Goal: Task Accomplishment & Management: Use online tool/utility

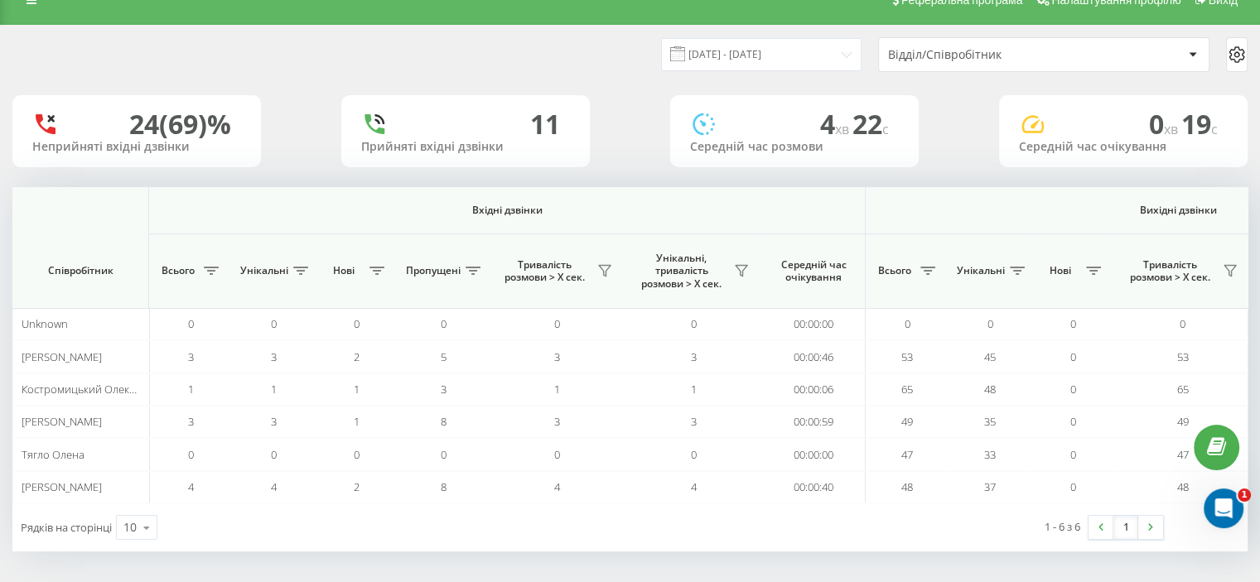
scroll to position [0, 1076]
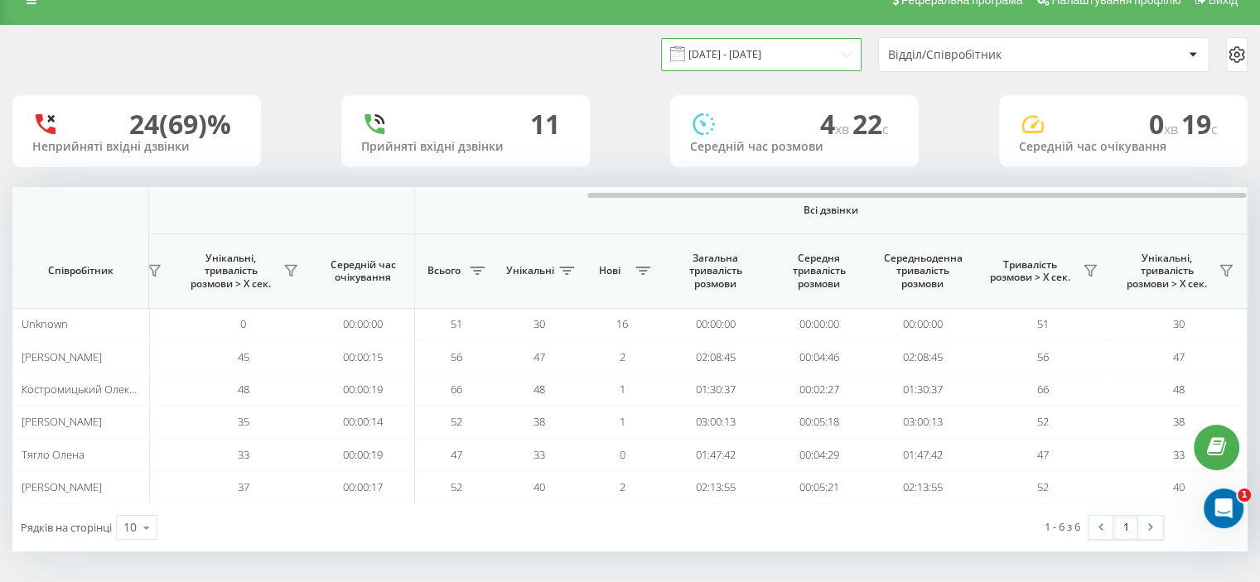
click at [749, 54] on input "20.08.2025 - 20.08.2025" at bounding box center [761, 54] width 201 height 32
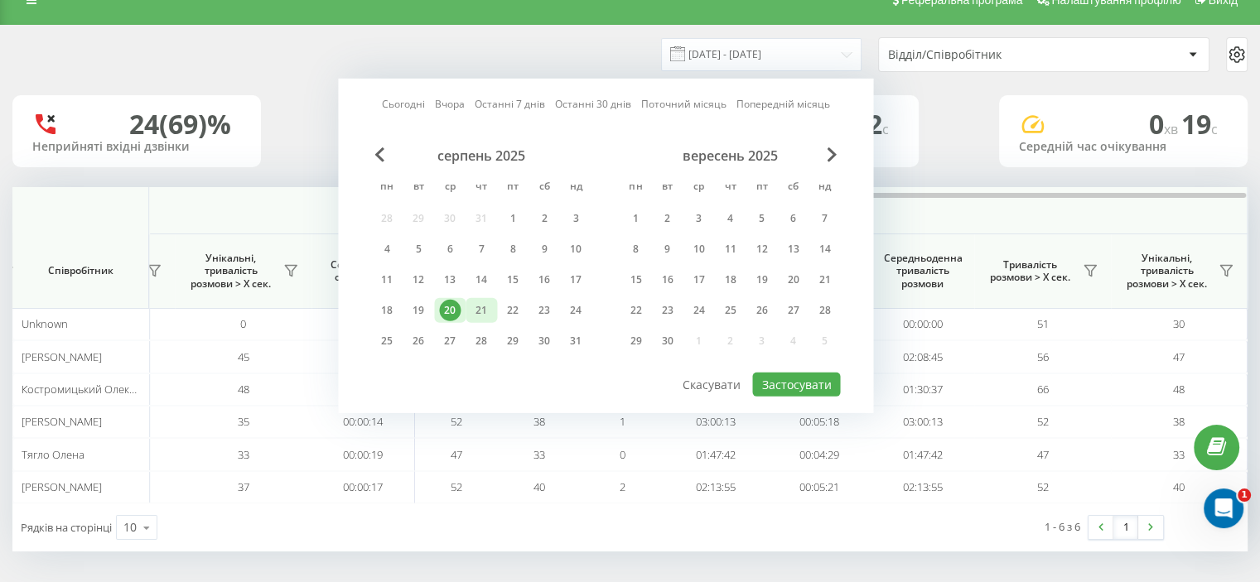
click at [477, 307] on div "21" at bounding box center [482, 311] width 22 height 22
click at [777, 380] on button "Застосувати" at bounding box center [796, 385] width 88 height 24
type input "[DATE] - [DATE]"
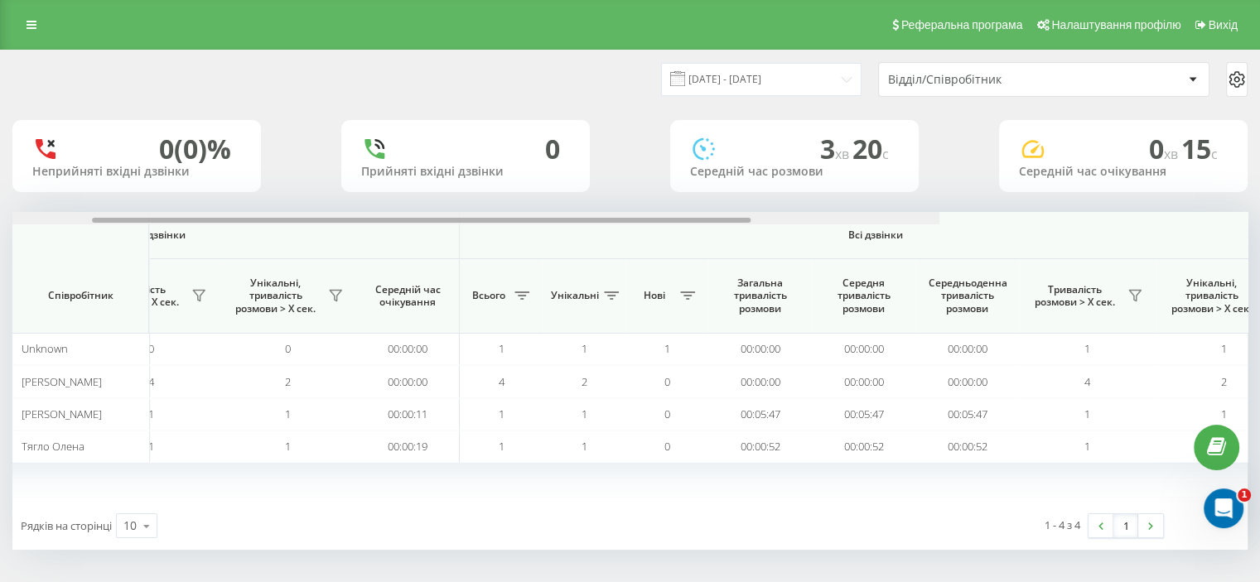
scroll to position [0, 1076]
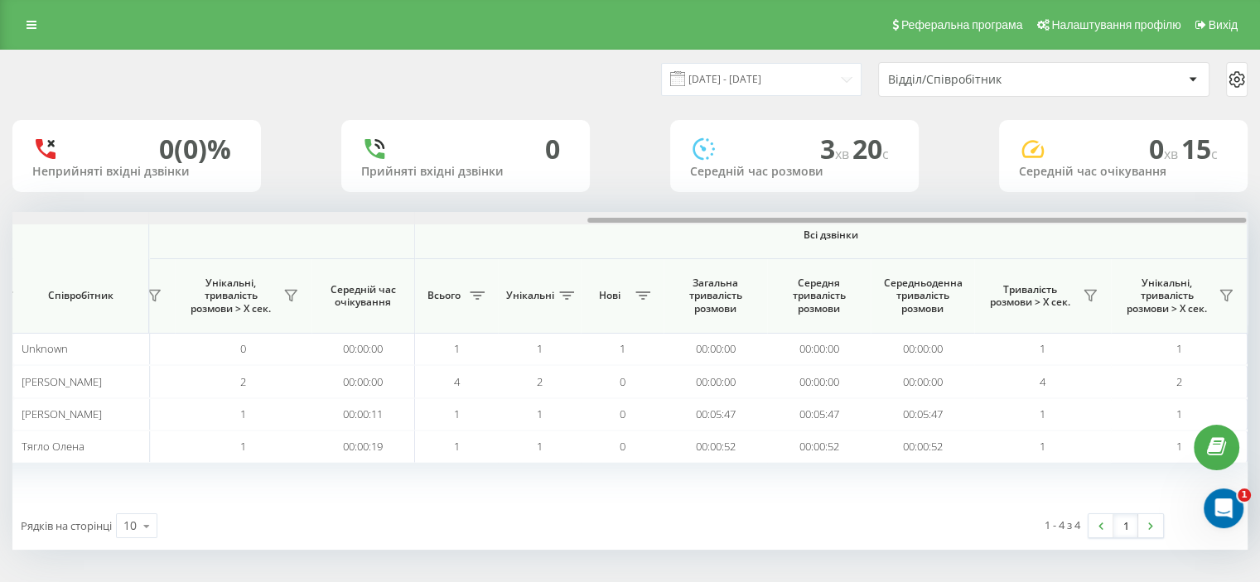
drag, startPoint x: 230, startPoint y: 220, endPoint x: 1127, endPoint y: 197, distance: 896.8
click at [1107, 209] on div "21.08.2025 - 21.08.2025 Відділ/Співробітник 0 (0)% Неприйняті вхідні дзвінки 0 …" at bounding box center [629, 301] width 1235 height 500
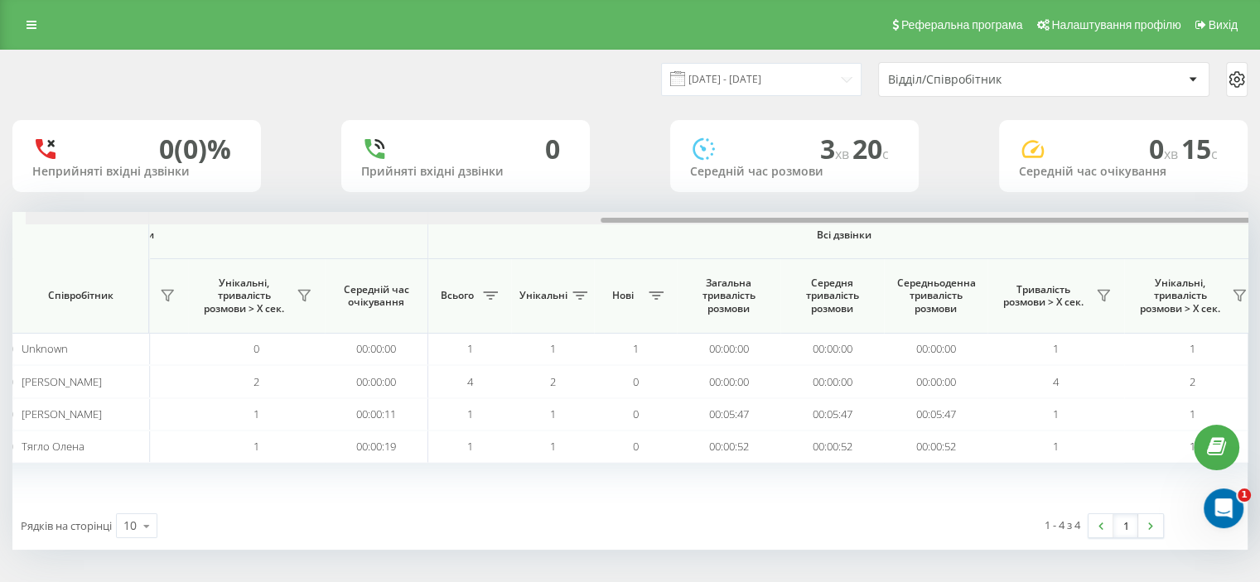
scroll to position [0, 1076]
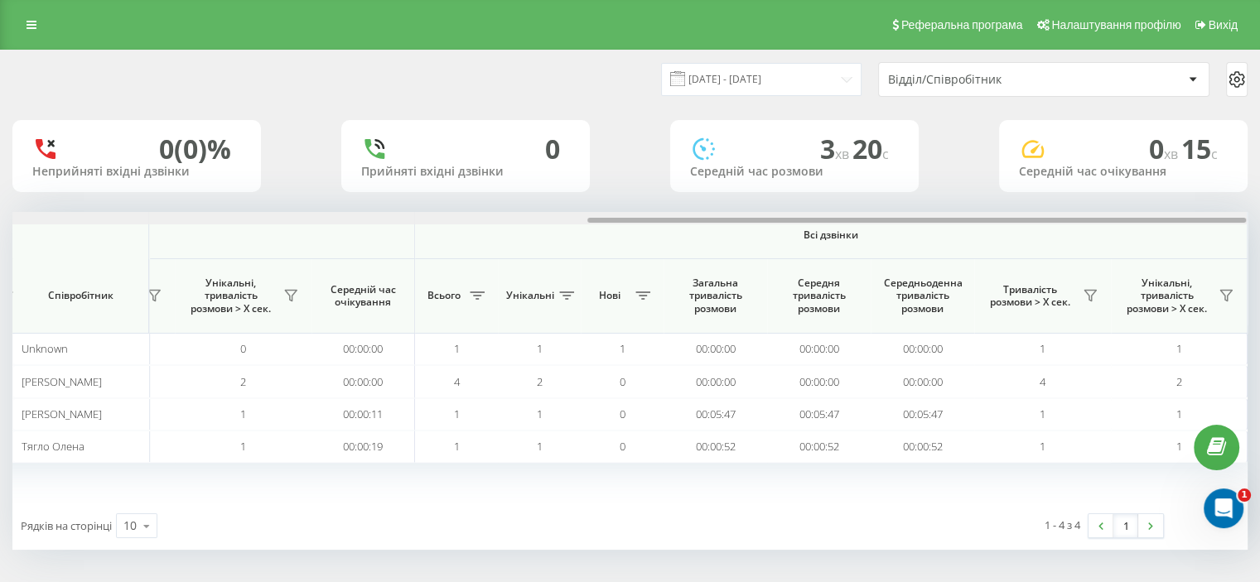
drag, startPoint x: 420, startPoint y: 219, endPoint x: 1033, endPoint y: 207, distance: 613.2
click at [1033, 207] on div "21.08.2025 - 21.08.2025 Відділ/Співробітник 0 (0)% Неприйняті вхідні дзвінки 0 …" at bounding box center [629, 301] width 1235 height 500
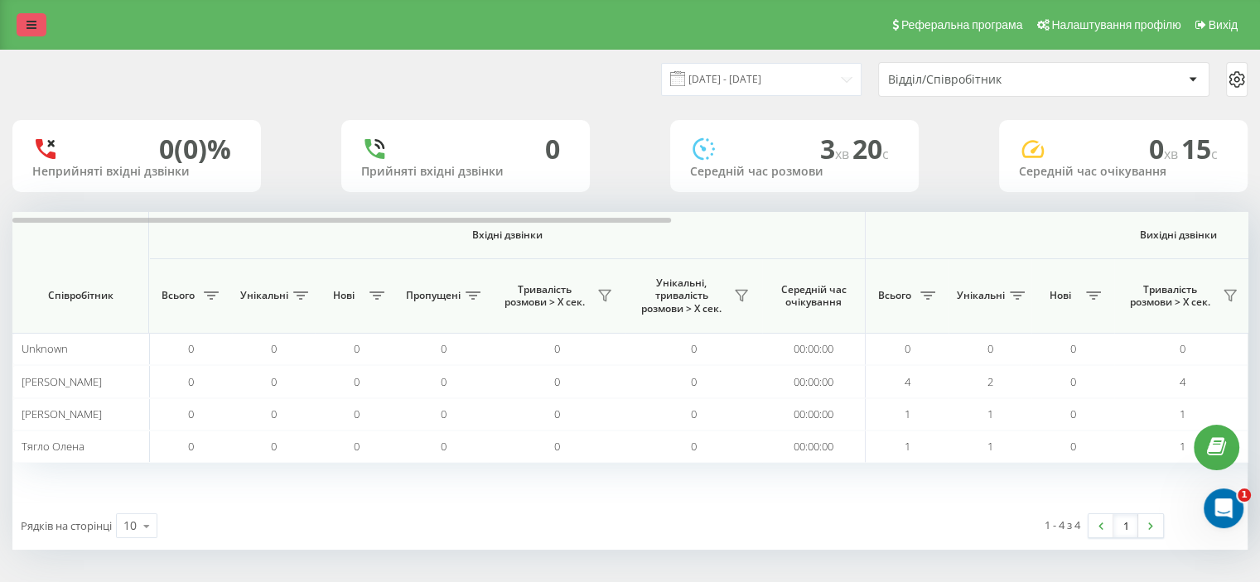
click at [33, 29] on icon at bounding box center [32, 25] width 10 height 12
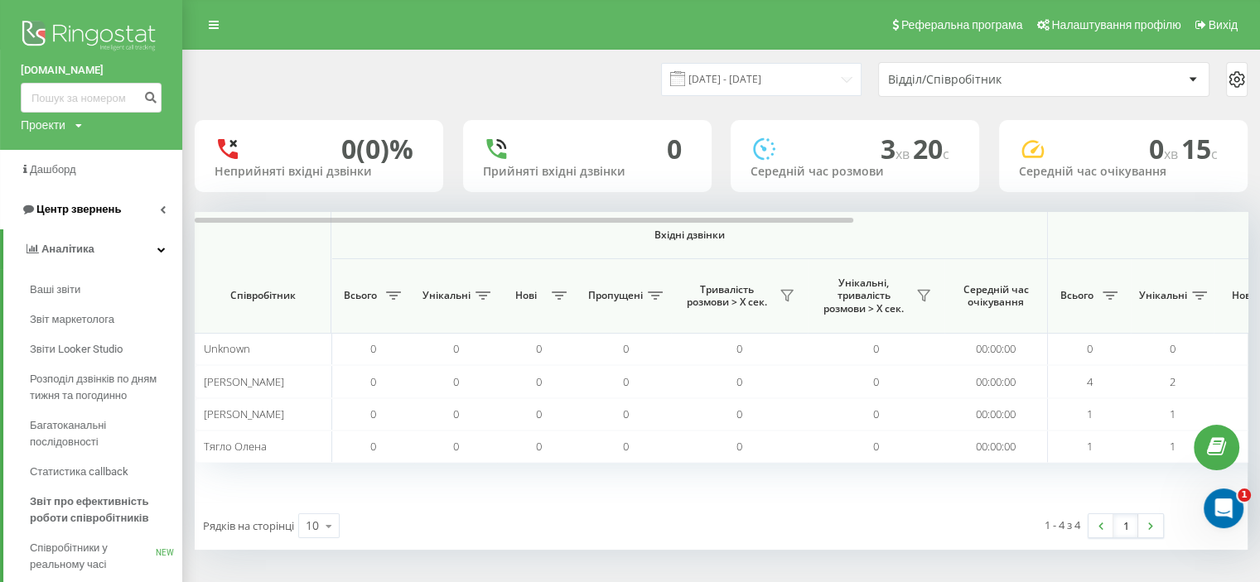
click at [88, 215] on span "Центр звернень" at bounding box center [78, 209] width 85 height 12
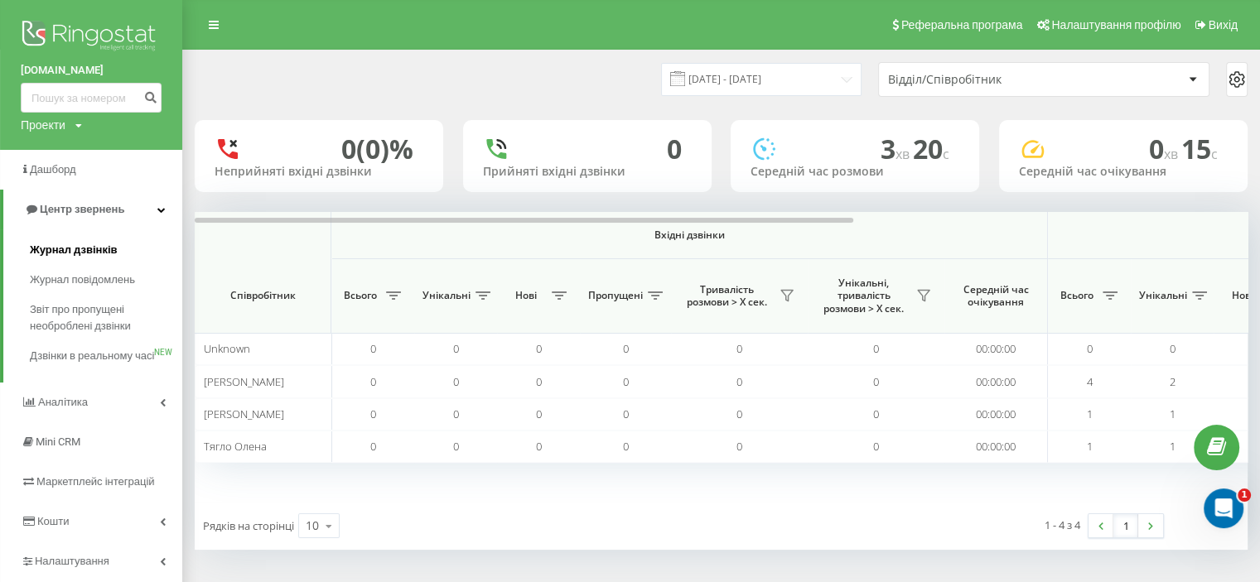
click at [93, 244] on span "Журнал дзвінків" at bounding box center [74, 250] width 88 height 17
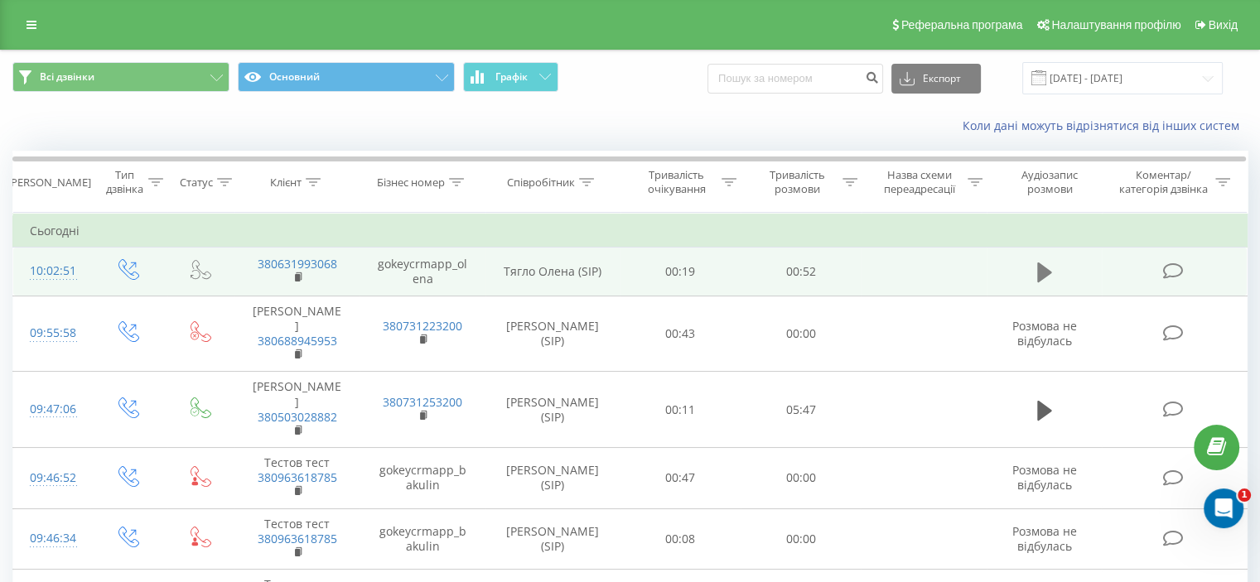
click at [1052, 264] on button at bounding box center [1044, 272] width 25 height 25
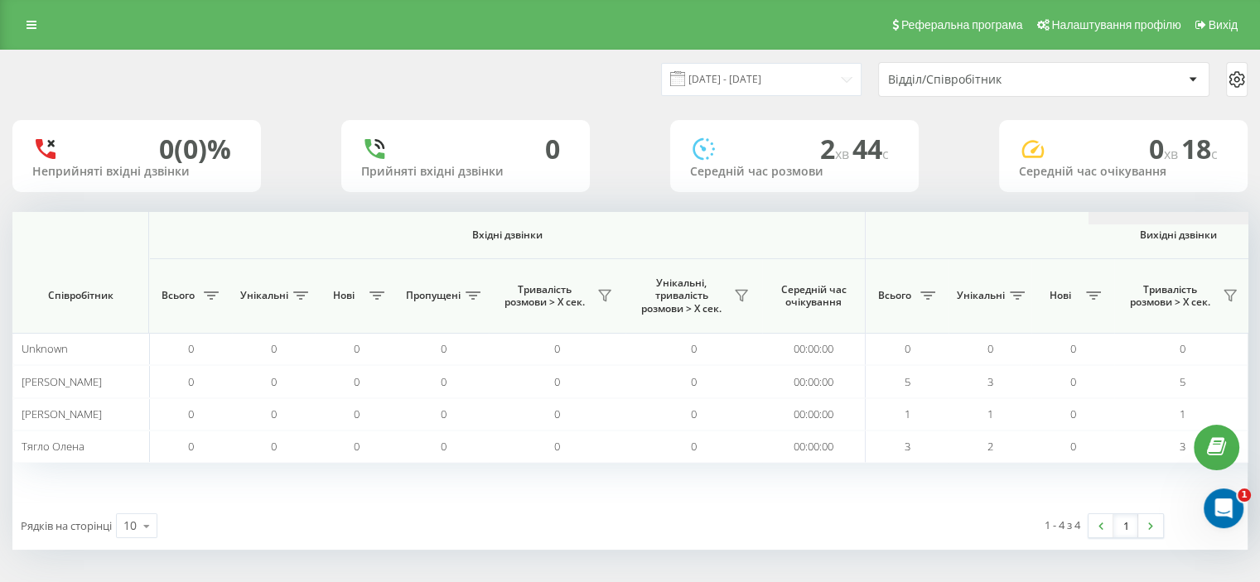
scroll to position [0, 1076]
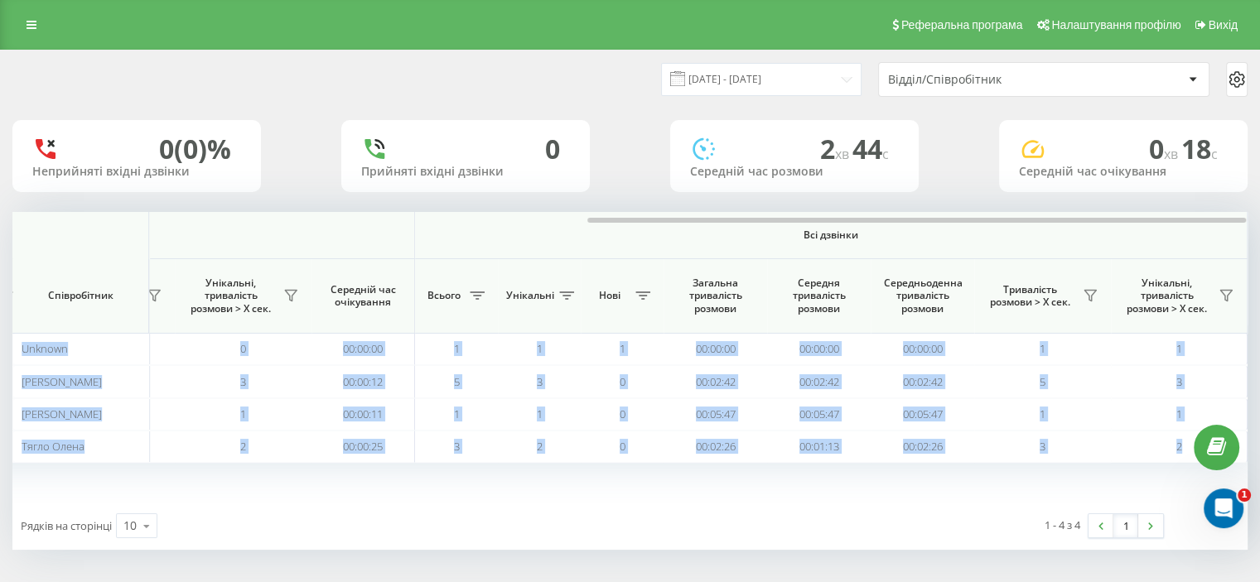
drag, startPoint x: 273, startPoint y: 223, endPoint x: 504, endPoint y: 205, distance: 231.9
click at [500, 205] on div "[DATE] - [DATE] Відділ/Співробітник 0 (0)% Неприйняті вхідні дзвінки 0 Прийняті…" at bounding box center [629, 301] width 1235 height 500
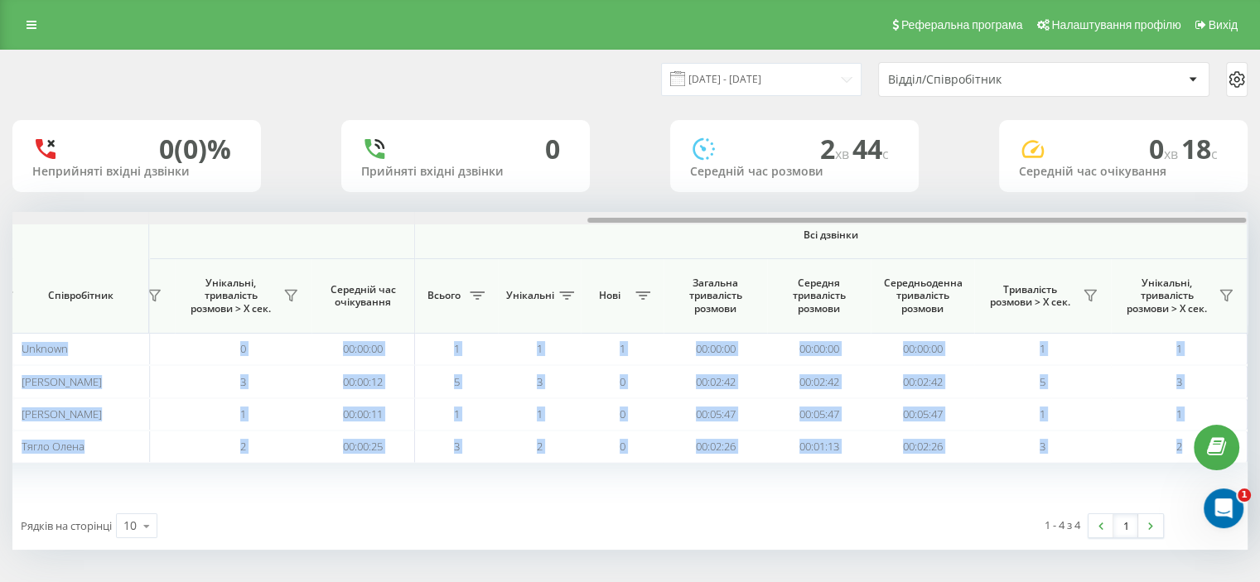
drag, startPoint x: 596, startPoint y: 221, endPoint x: 608, endPoint y: 220, distance: 12.5
click at [606, 220] on div at bounding box center [916, 220] width 659 height 5
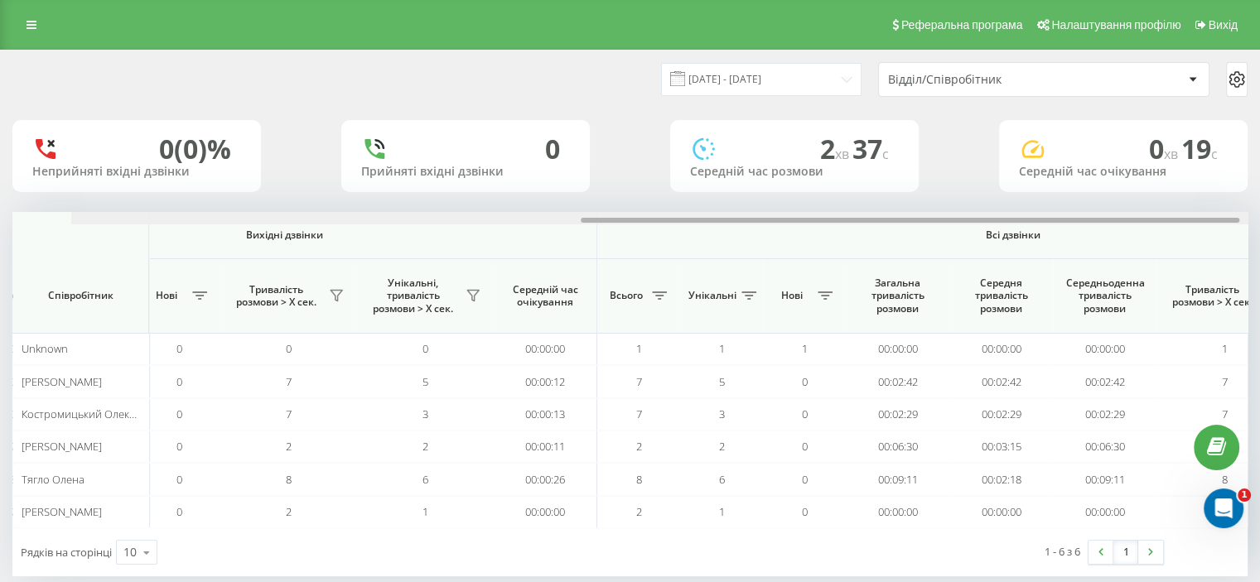
scroll to position [0, 1076]
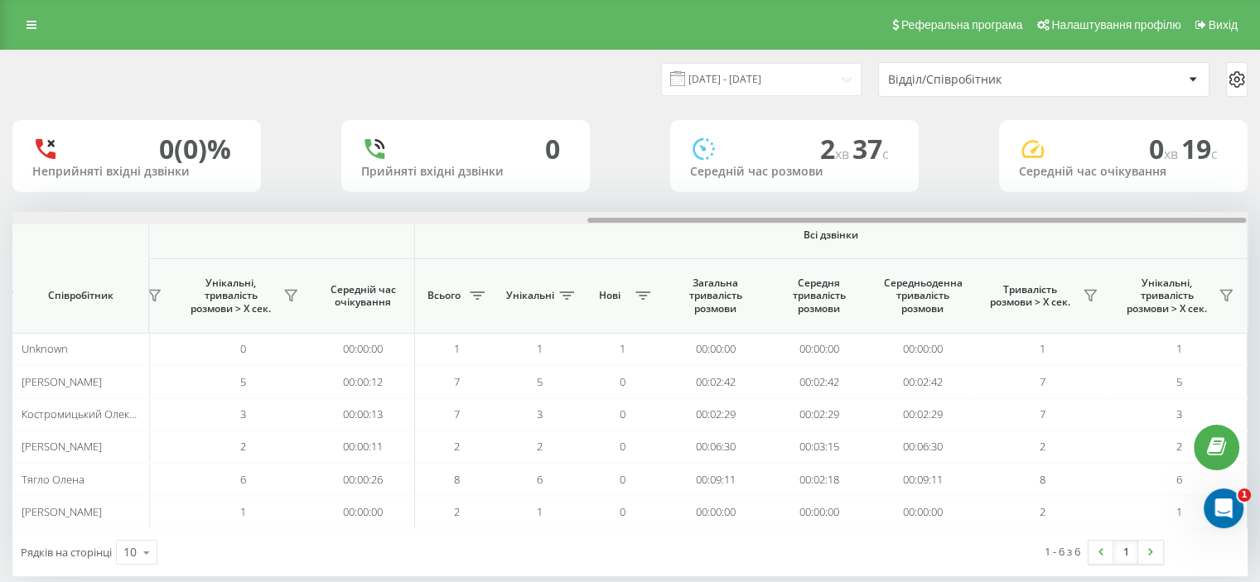
drag, startPoint x: 230, startPoint y: 221, endPoint x: 938, endPoint y: 187, distance: 708.4
click at [938, 187] on div "21.08.2025 - 21.08.2025 Відділ/Співробітник 0 (0)% Неприйняті вхідні дзвінки 0 …" at bounding box center [629, 314] width 1235 height 526
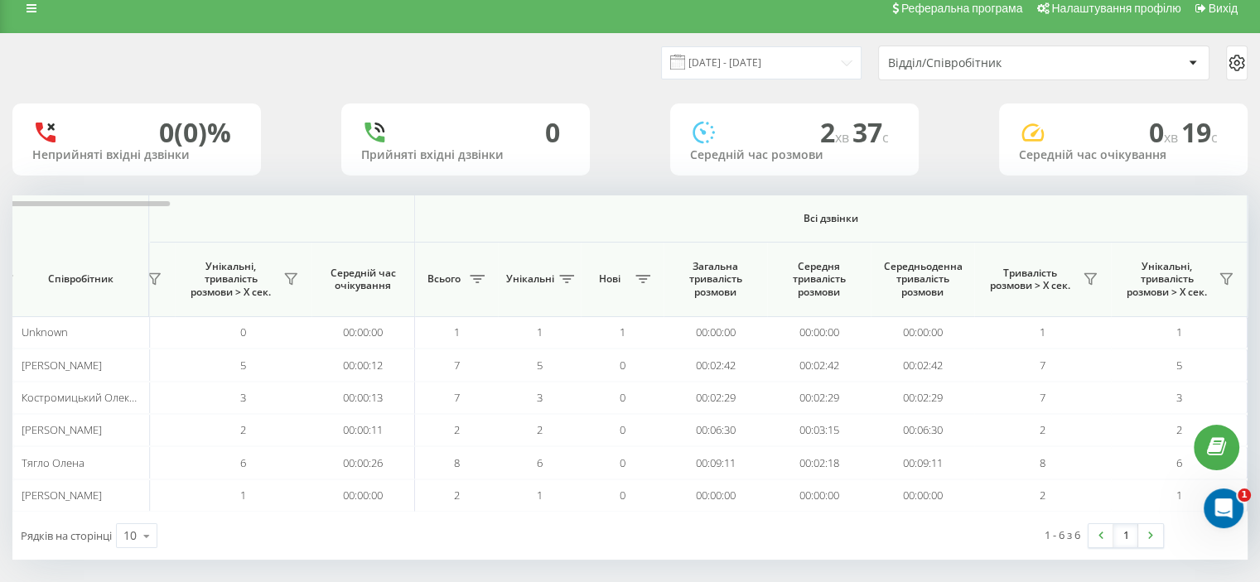
scroll to position [25, 0]
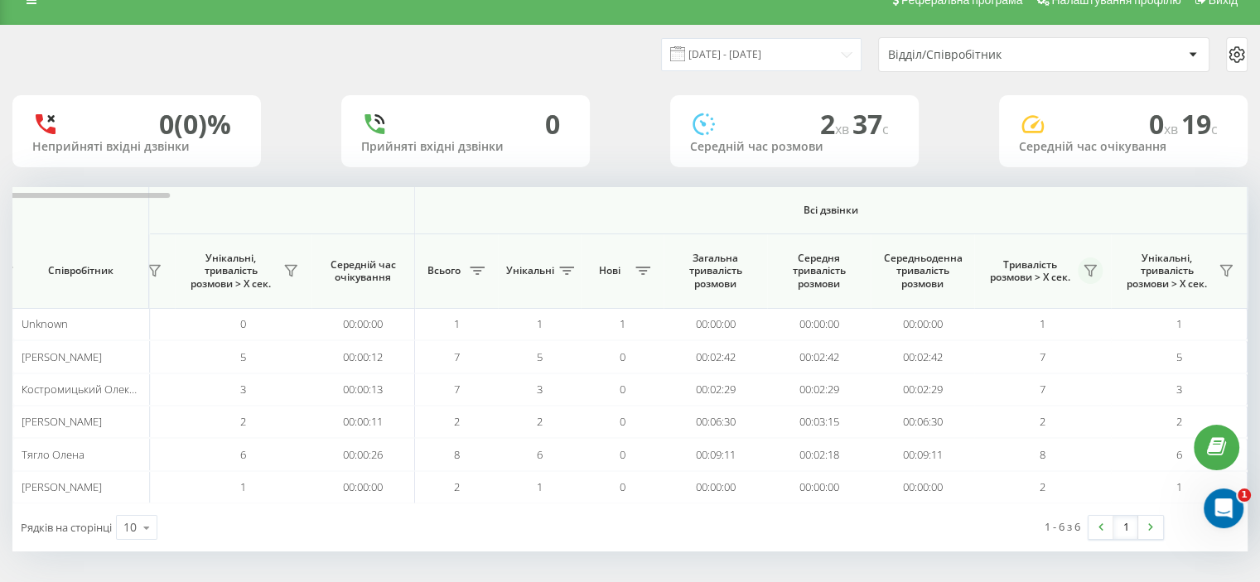
click at [1080, 272] on button at bounding box center [1090, 271] width 25 height 27
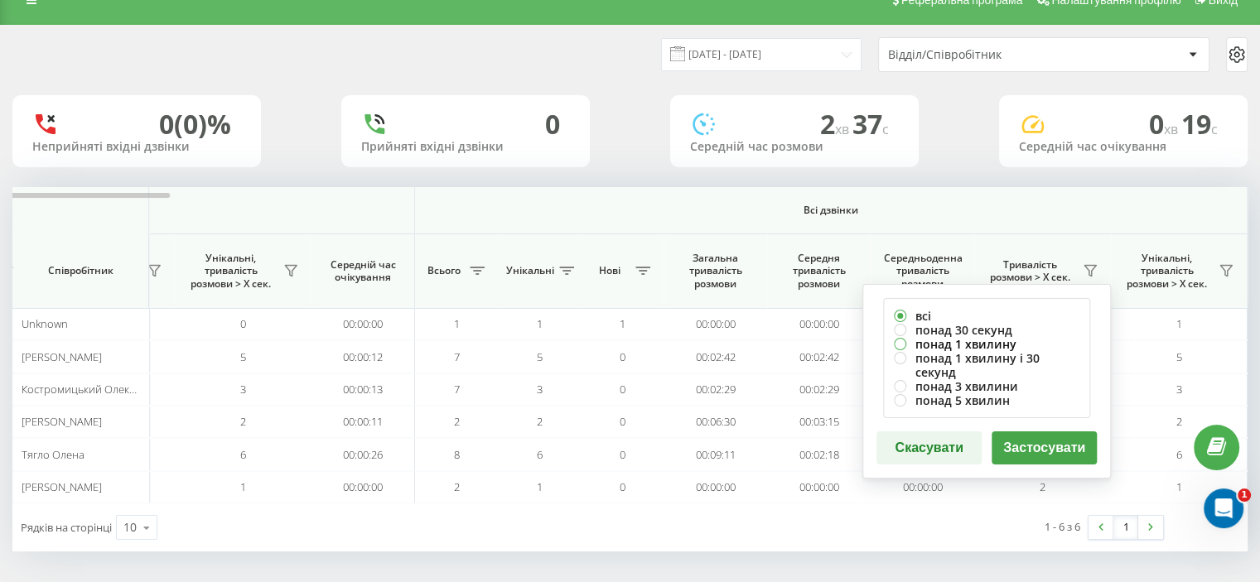
click at [962, 340] on label "понад 1 хвилину" at bounding box center [987, 344] width 186 height 14
radio input "true"
drag, startPoint x: 1027, startPoint y: 436, endPoint x: 1030, endPoint y: 428, distance: 8.7
click at [1027, 436] on button "Застосувати" at bounding box center [1044, 448] width 105 height 33
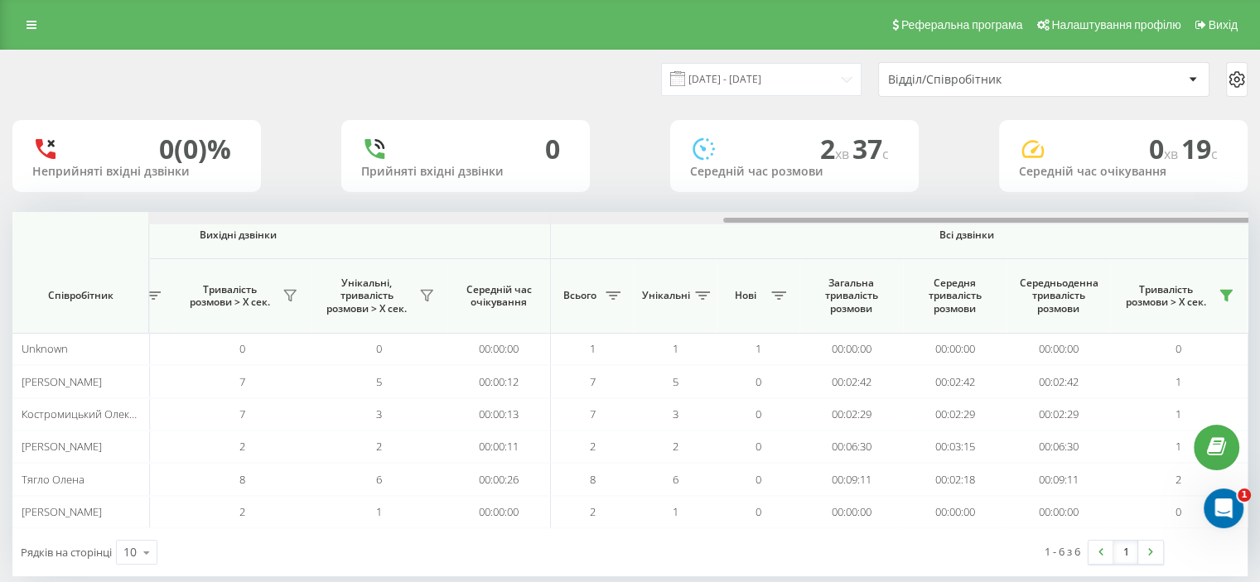
scroll to position [0, 1076]
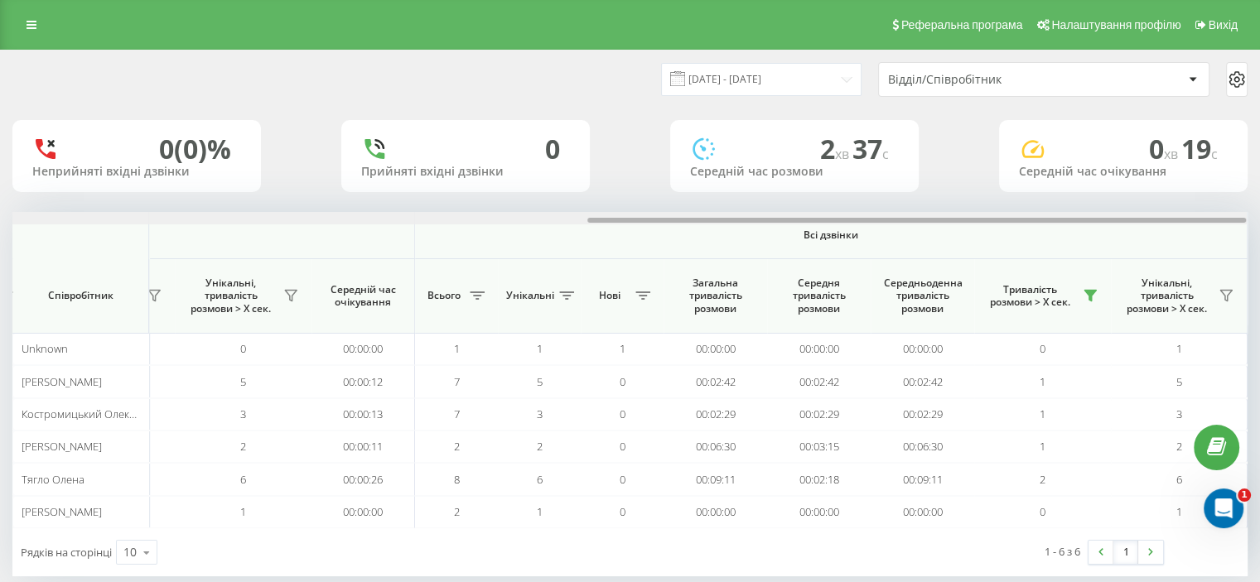
drag, startPoint x: 89, startPoint y: 223, endPoint x: 737, endPoint y: 198, distance: 647.6
click at [738, 229] on div "Вхідні дзвінки Вихідні дзвінки Всі дзвінки Співробітник Всього Унікальні Нові П…" at bounding box center [629, 370] width 1235 height 316
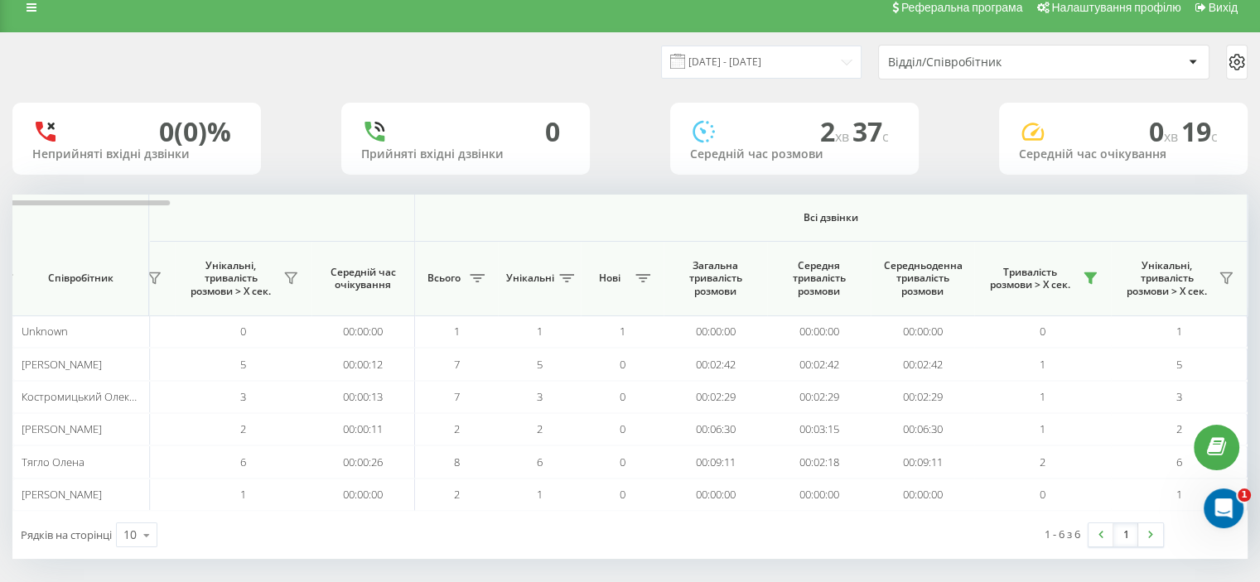
scroll to position [25, 0]
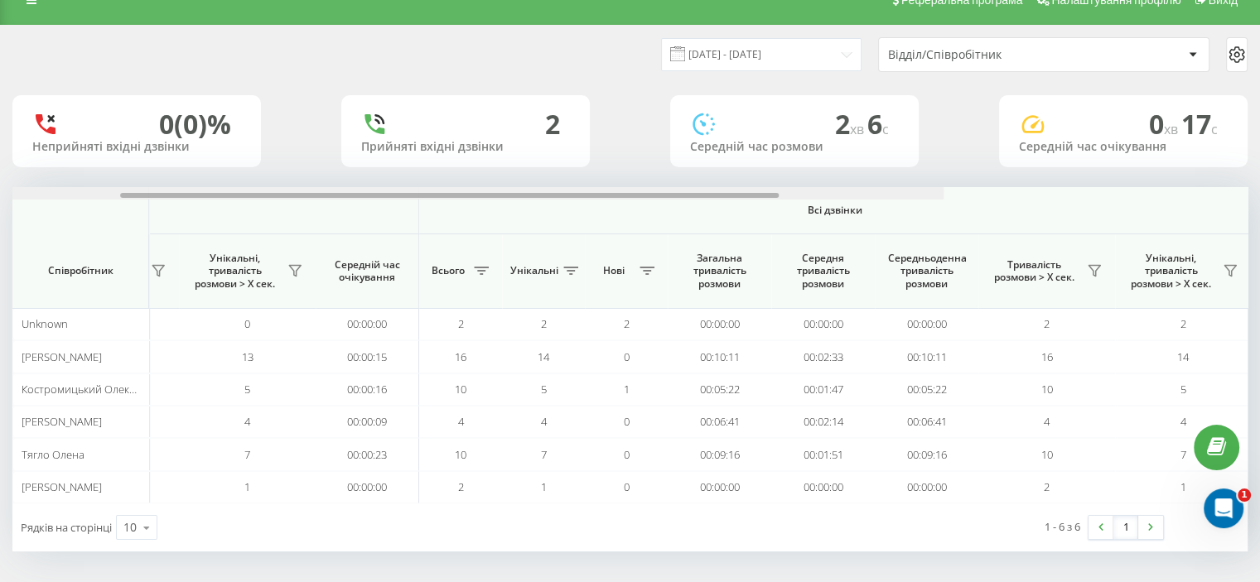
scroll to position [0, 1076]
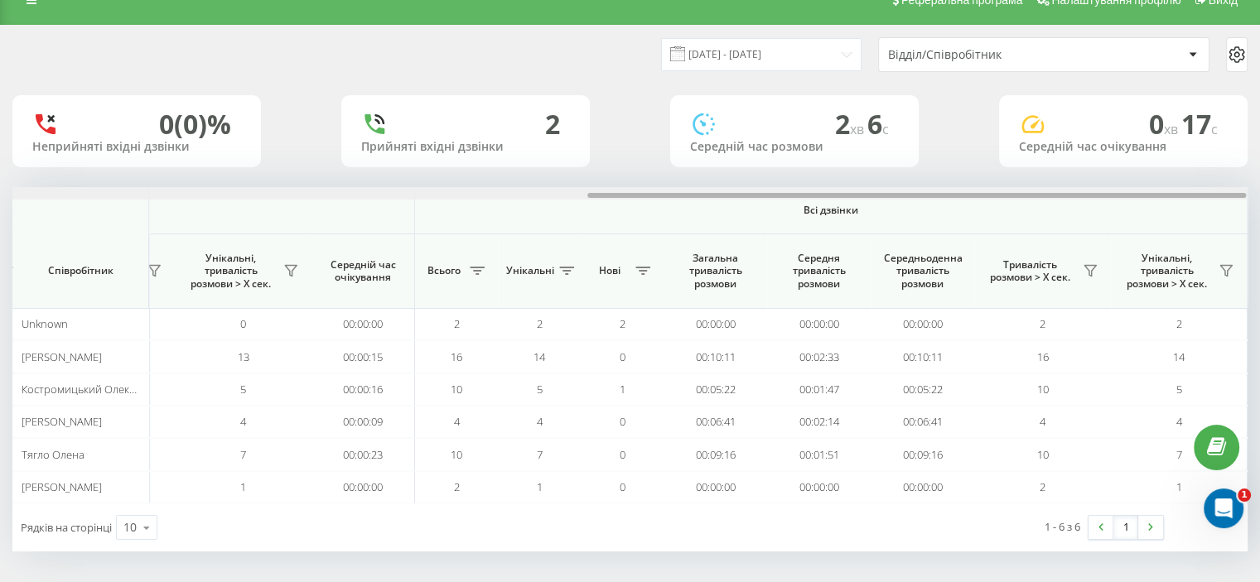
drag, startPoint x: 342, startPoint y: 195, endPoint x: 1094, endPoint y: 196, distance: 751.5
click at [1094, 196] on div at bounding box center [916, 195] width 659 height 5
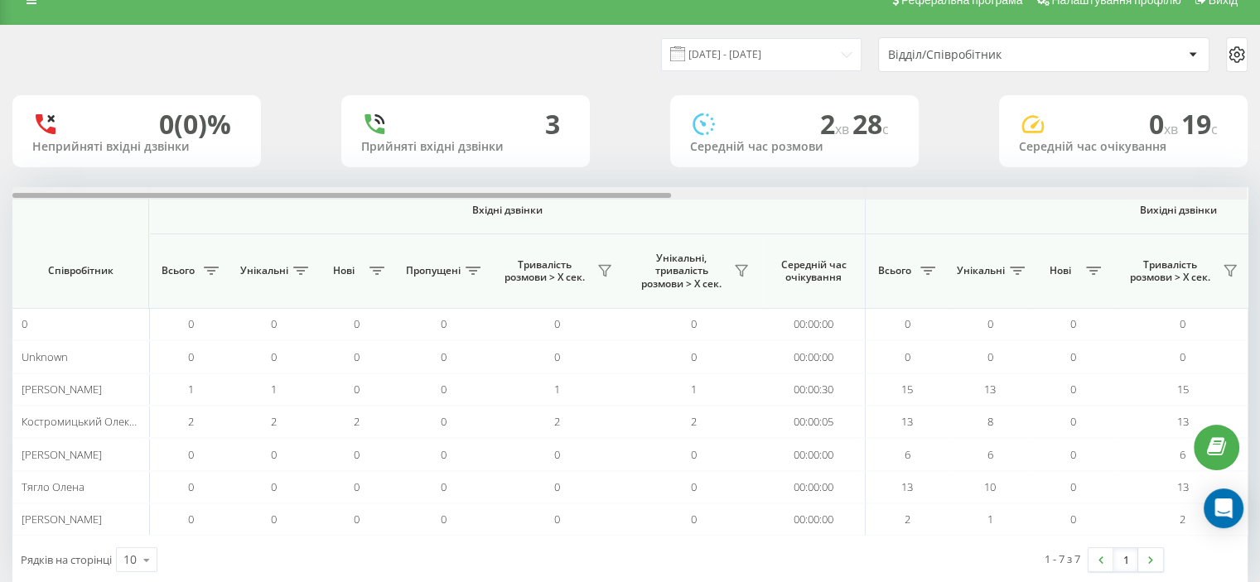
scroll to position [0, 1076]
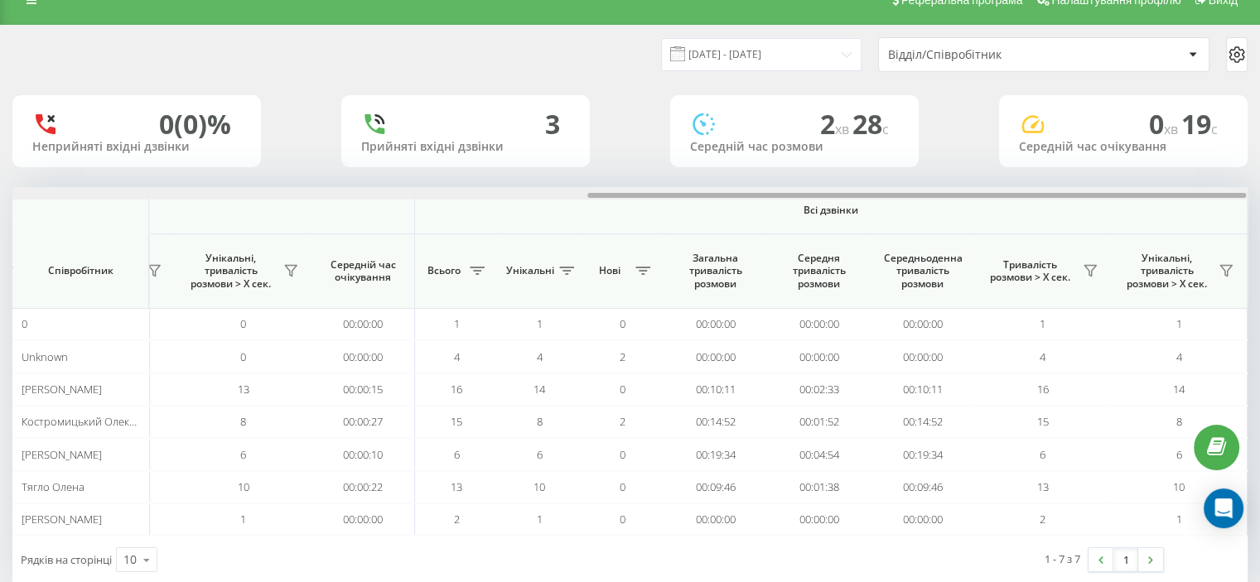
drag, startPoint x: 376, startPoint y: 198, endPoint x: 677, endPoint y: 198, distance: 300.8
click at [675, 198] on div at bounding box center [629, 193] width 1235 height 12
drag, startPoint x: 706, startPoint y: 196, endPoint x: 717, endPoint y: 196, distance: 10.8
click at [717, 196] on div at bounding box center [916, 195] width 659 height 5
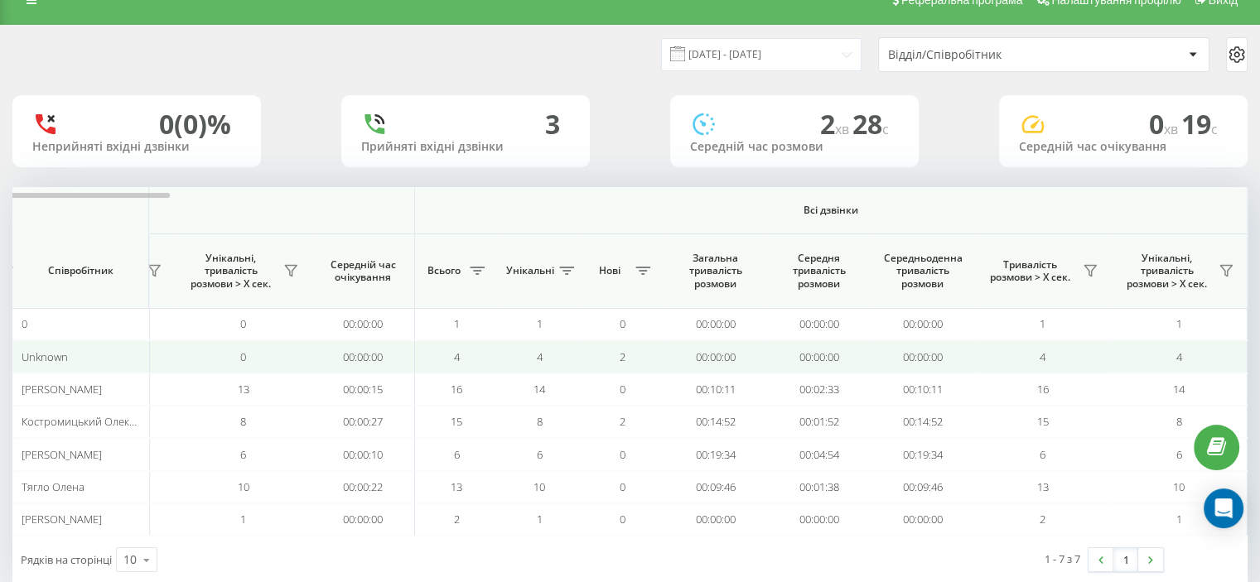
scroll to position [56, 0]
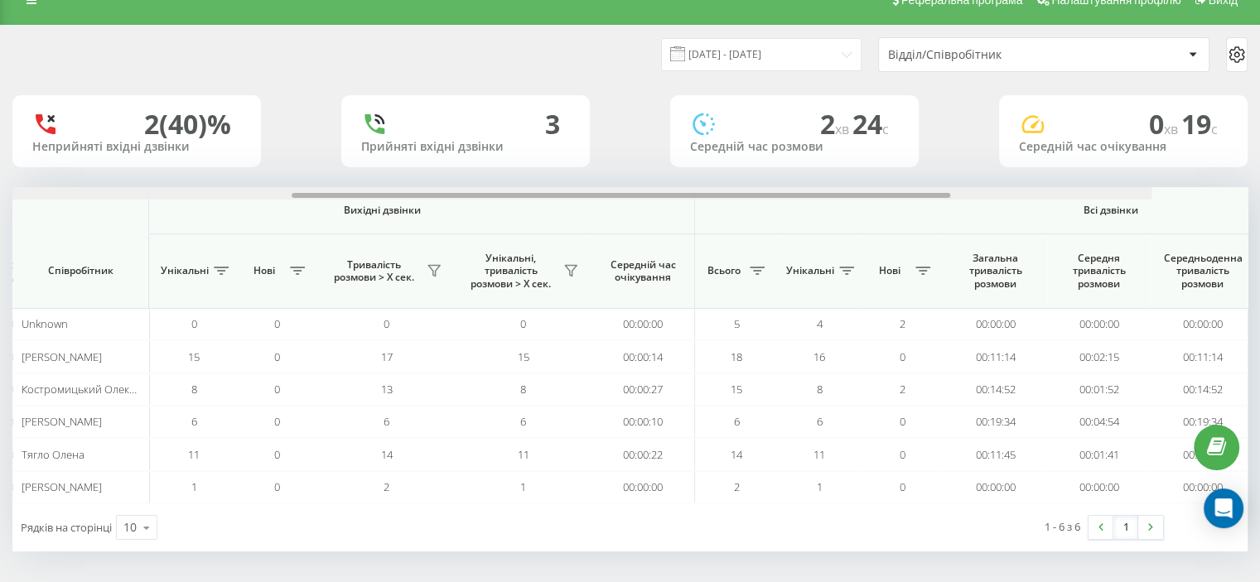
scroll to position [0, 1076]
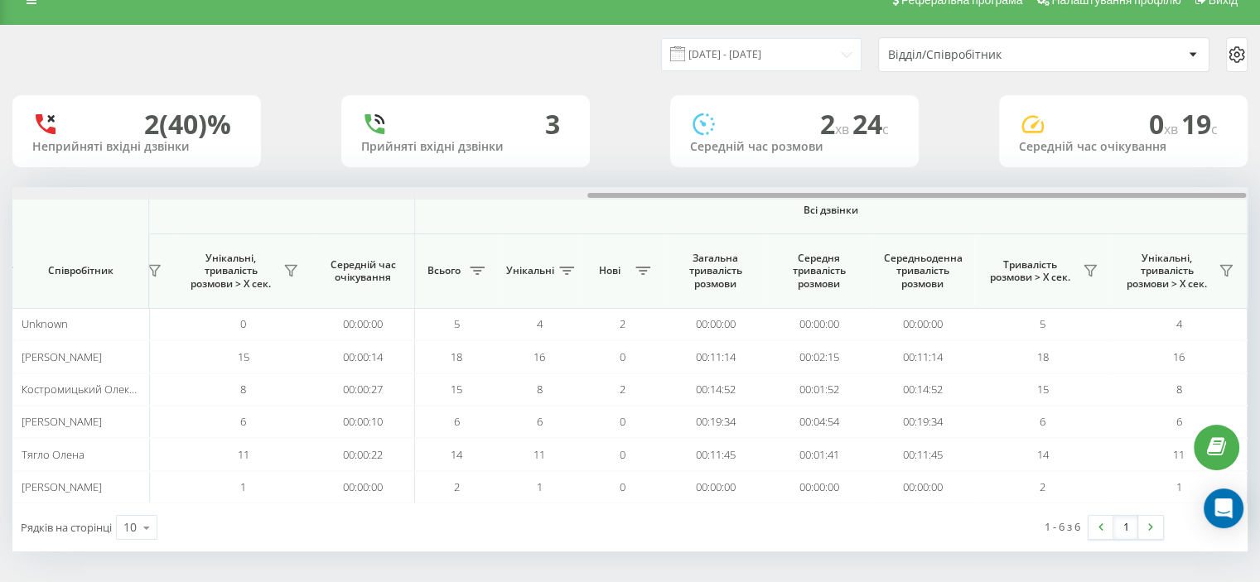
drag, startPoint x: 310, startPoint y: 195, endPoint x: 976, endPoint y: 197, distance: 666.1
click at [973, 197] on div at bounding box center [916, 195] width 659 height 5
click at [1075, 272] on span "Тривалість розмови > Х сек." at bounding box center [1030, 272] width 95 height 26
click at [1086, 271] on icon at bounding box center [1090, 270] width 13 height 13
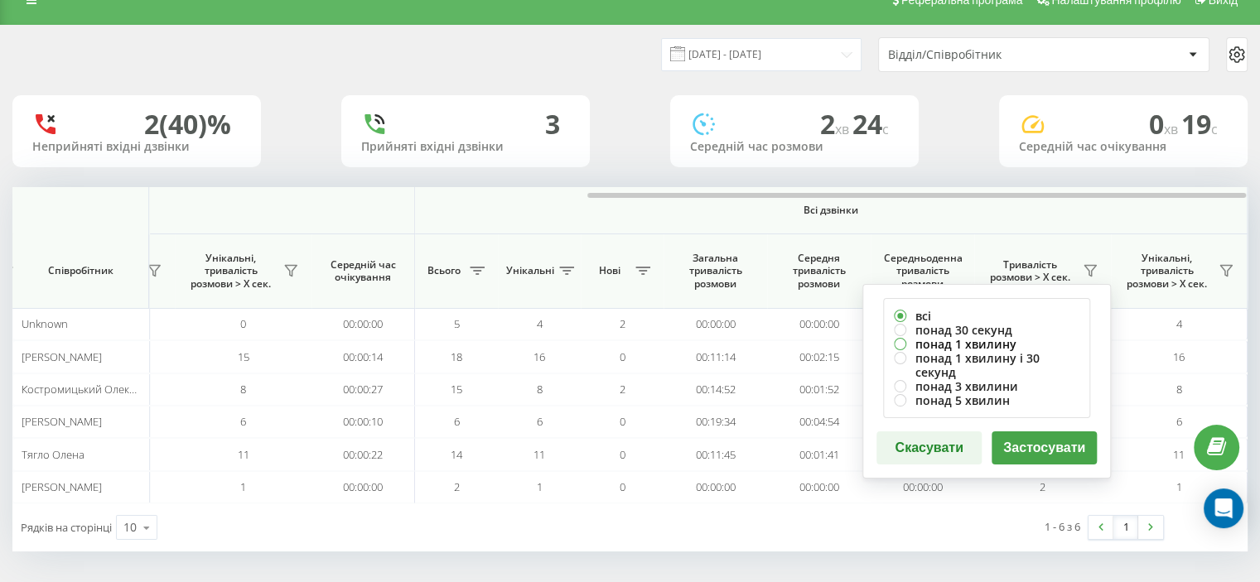
click at [947, 343] on label "понад 1 хвилину" at bounding box center [987, 344] width 186 height 14
radio input "true"
click at [1040, 438] on button "Застосувати" at bounding box center [1044, 448] width 105 height 33
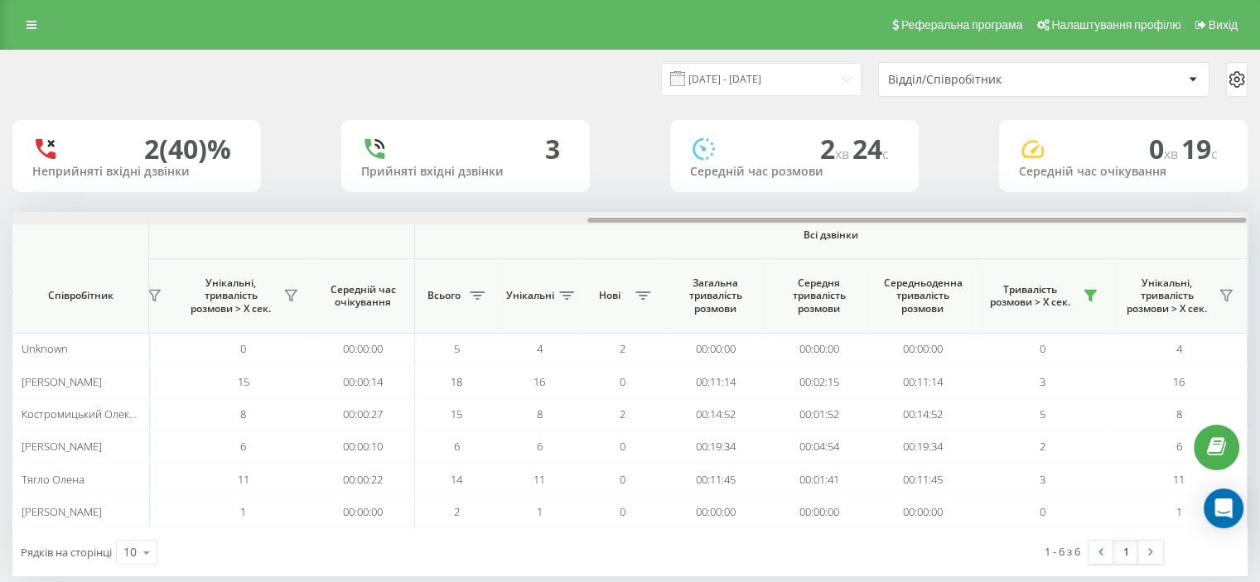
drag, startPoint x: 281, startPoint y: 222, endPoint x: 907, endPoint y: 234, distance: 626.5
click at [907, 234] on div "Вхідні дзвінки Вихідні дзвінки Всі дзвінки Співробітник Всього Унікальні Нові П…" at bounding box center [629, 370] width 1235 height 316
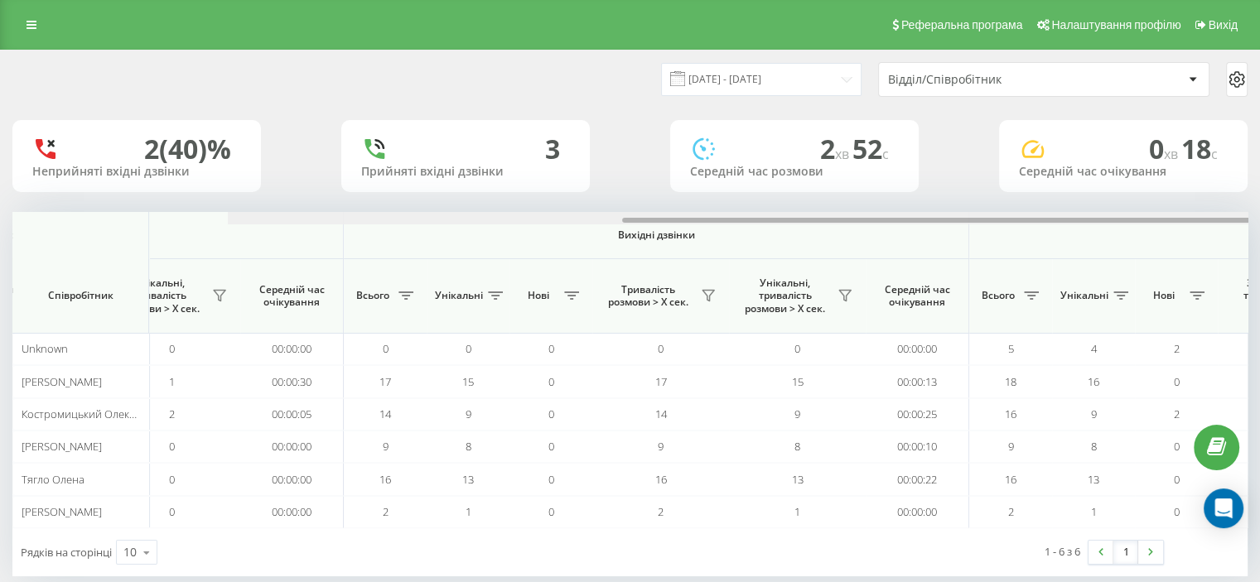
scroll to position [0, 1076]
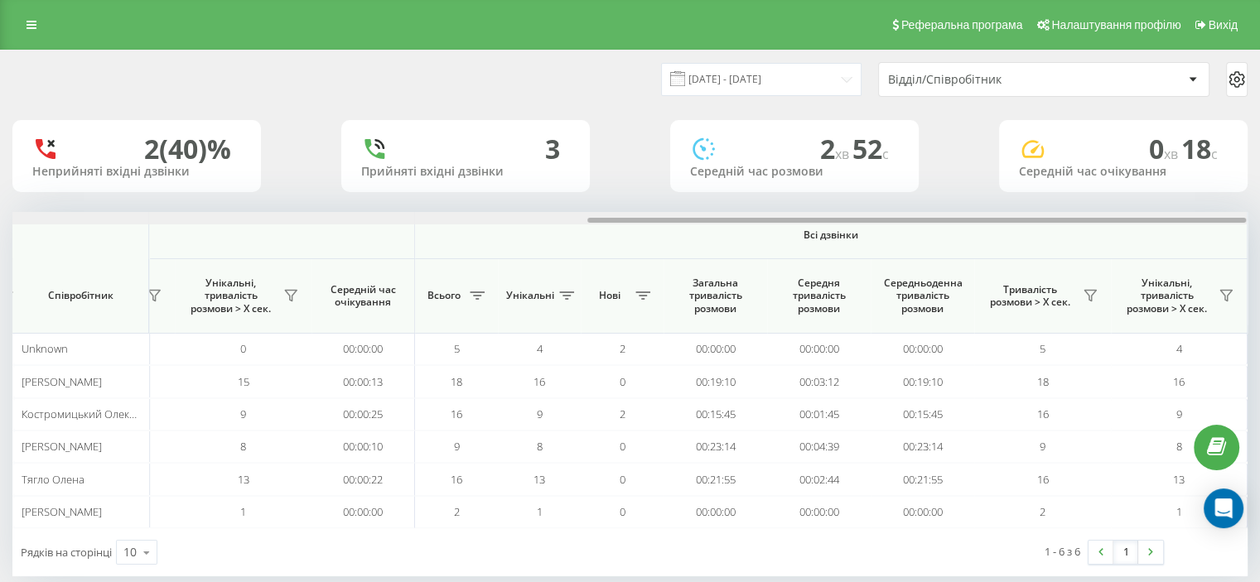
drag, startPoint x: 390, startPoint y: 220, endPoint x: 1077, endPoint y: 153, distance: 690.0
click at [1077, 153] on div "[DATE] - [DATE] Відділ/Співробітник 2 (40)% Неприйняті вхідні дзвінки 3 Прийнят…" at bounding box center [629, 314] width 1235 height 526
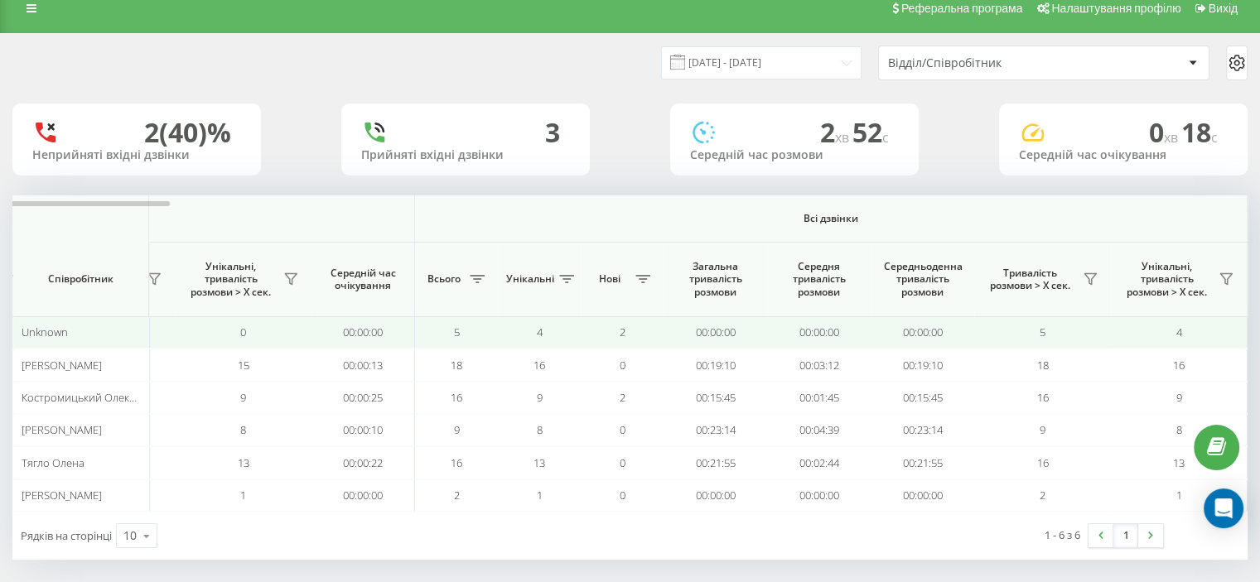
scroll to position [25, 0]
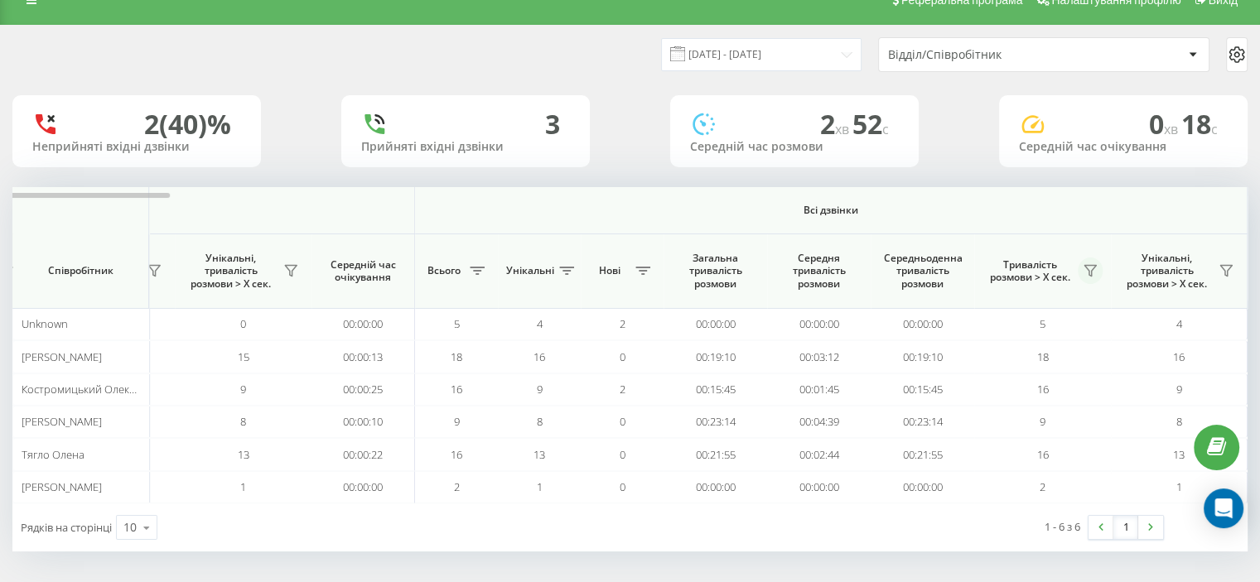
click at [1085, 270] on icon at bounding box center [1090, 270] width 13 height 13
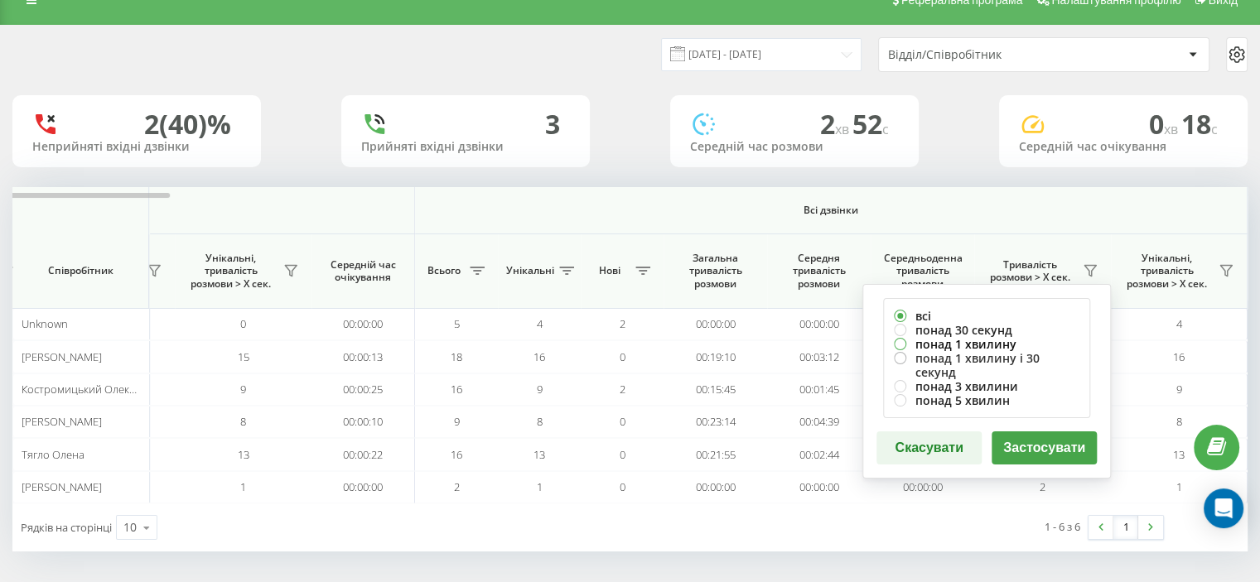
drag, startPoint x: 960, startPoint y: 341, endPoint x: 976, endPoint y: 355, distance: 21.1
click at [961, 341] on label "понад 1 хвилину" at bounding box center [987, 344] width 186 height 14
radio input "true"
click at [1030, 432] on button "Застосувати" at bounding box center [1044, 448] width 105 height 33
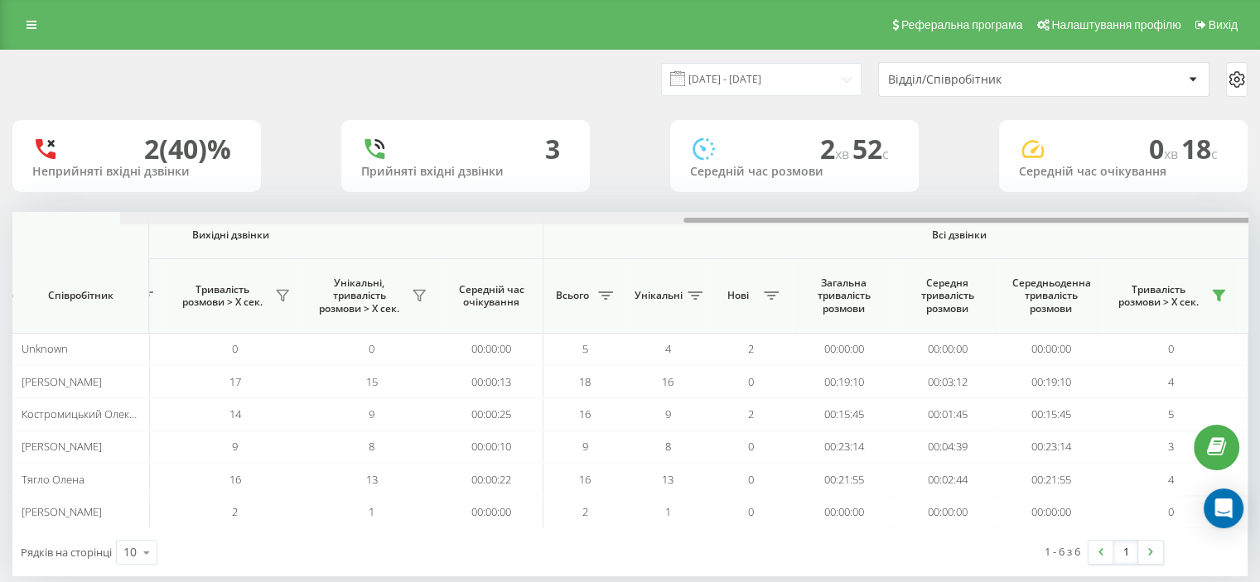
scroll to position [0, 1076]
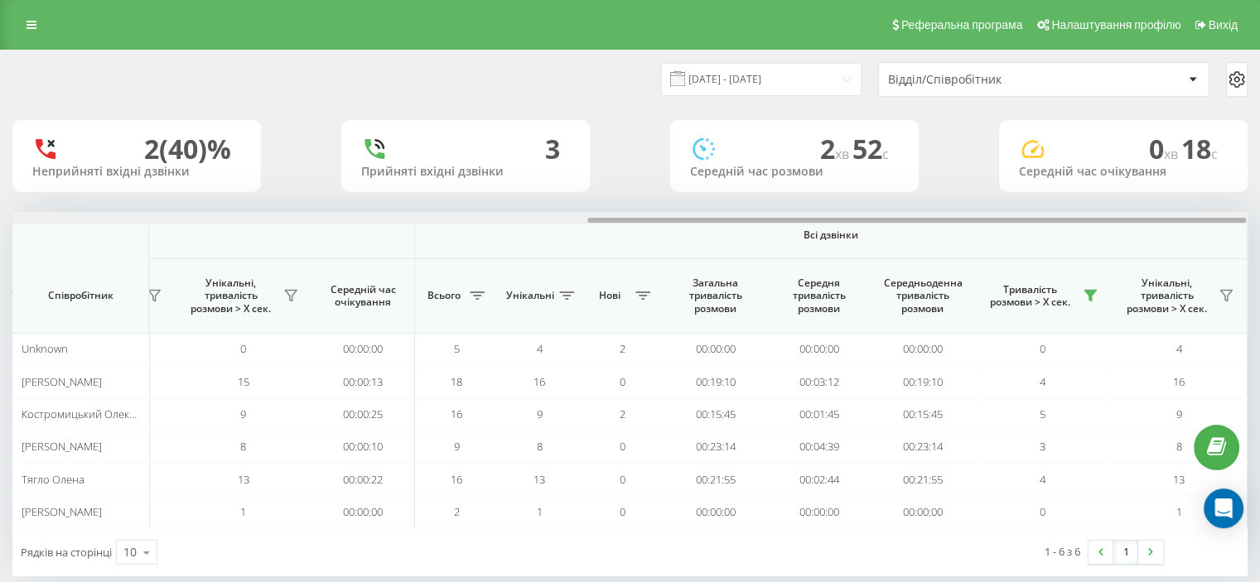
drag, startPoint x: 185, startPoint y: 218, endPoint x: 852, endPoint y: 145, distance: 670.9
click at [849, 146] on div "[DATE] - [DATE] Відділ/Співробітник 2 (40)% Неприйняті вхідні дзвінки 3 Прийнят…" at bounding box center [629, 314] width 1235 height 526
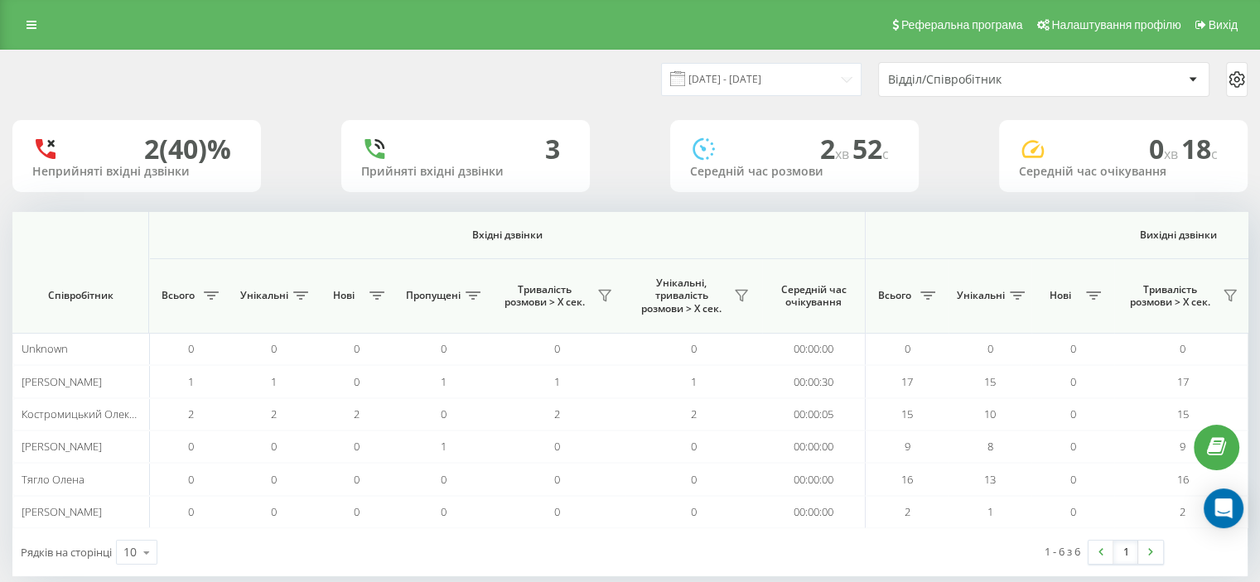
scroll to position [0, 1076]
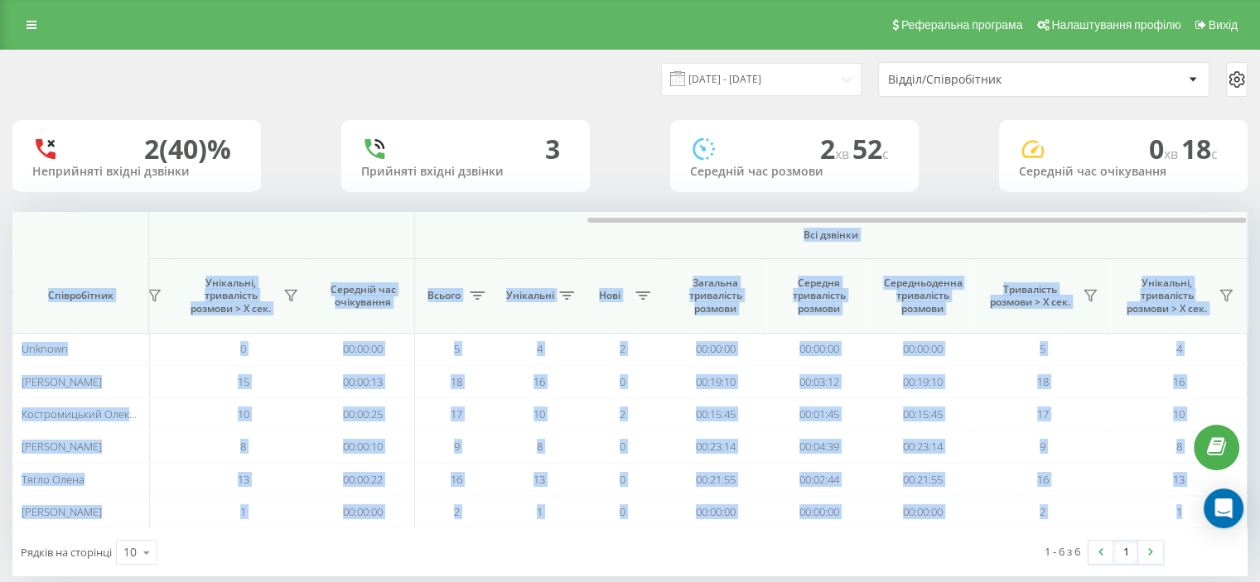
drag, startPoint x: 341, startPoint y: 223, endPoint x: 619, endPoint y: 228, distance: 277.6
click at [619, 230] on div "Вхідні дзвінки Вихідні дзвінки Всі дзвінки Співробітник Всього Унікальні Нові П…" at bounding box center [629, 370] width 1235 height 316
click at [620, 234] on span "Всі дзвінки" at bounding box center [831, 235] width 734 height 13
click at [611, 224] on div at bounding box center [629, 218] width 1235 height 12
click at [665, 241] on span "Всі дзвінки" at bounding box center [831, 235] width 734 height 13
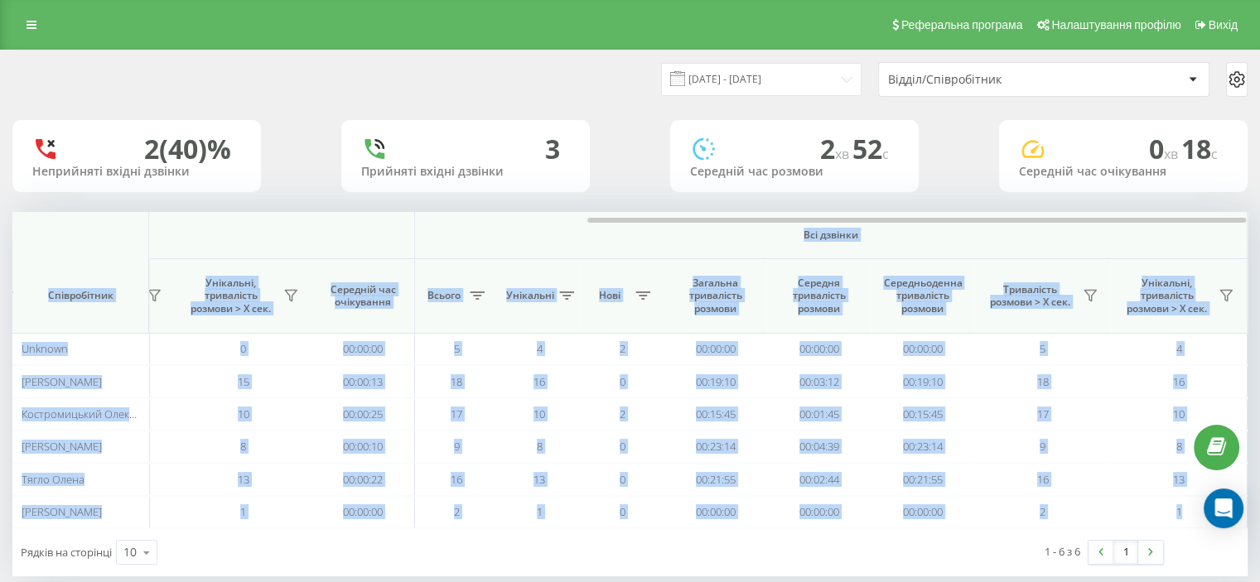
click at [941, 238] on span "Всі дзвінки" at bounding box center [831, 235] width 734 height 13
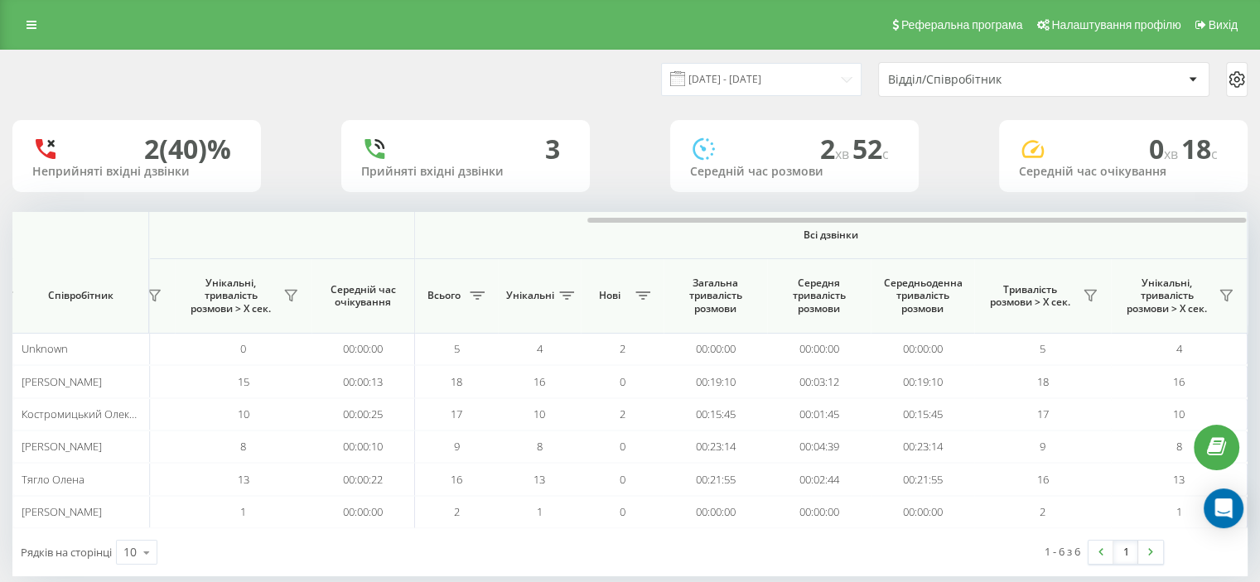
click at [940, 238] on span "Всі дзвінки" at bounding box center [831, 235] width 734 height 13
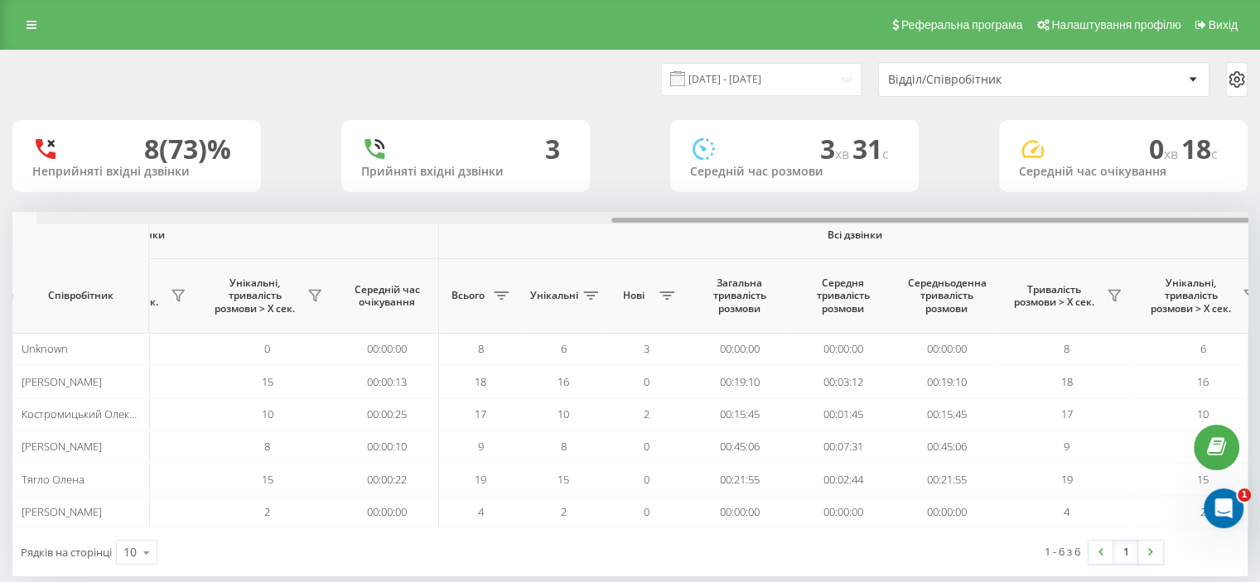
scroll to position [0, 1076]
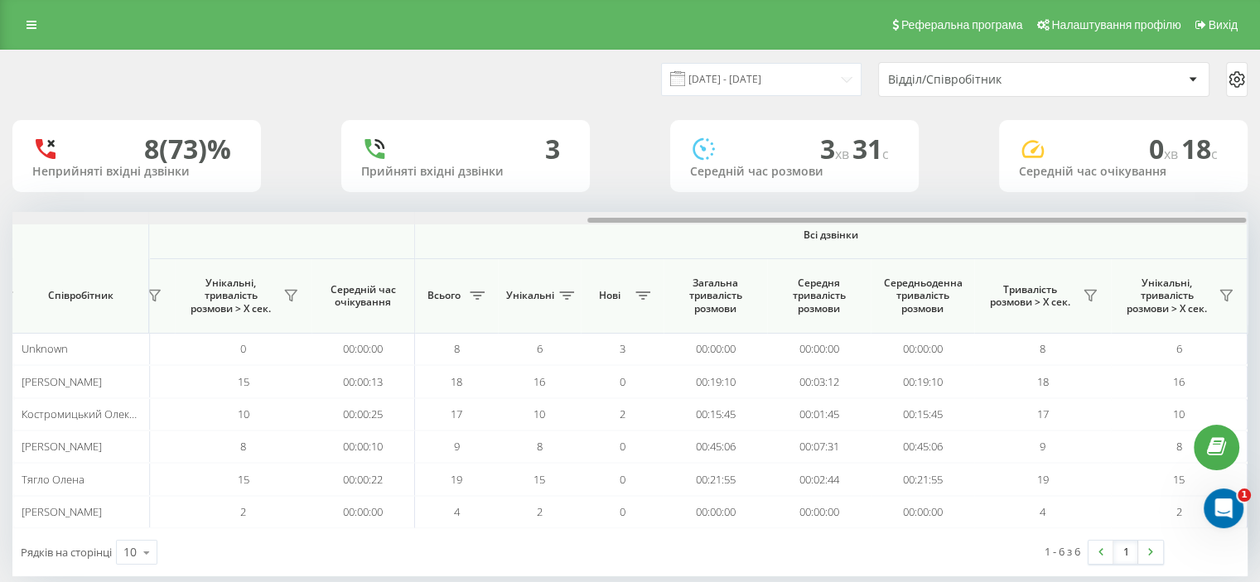
drag, startPoint x: 263, startPoint y: 220, endPoint x: 1004, endPoint y: 217, distance: 740.7
click at [1003, 218] on div at bounding box center [916, 220] width 659 height 5
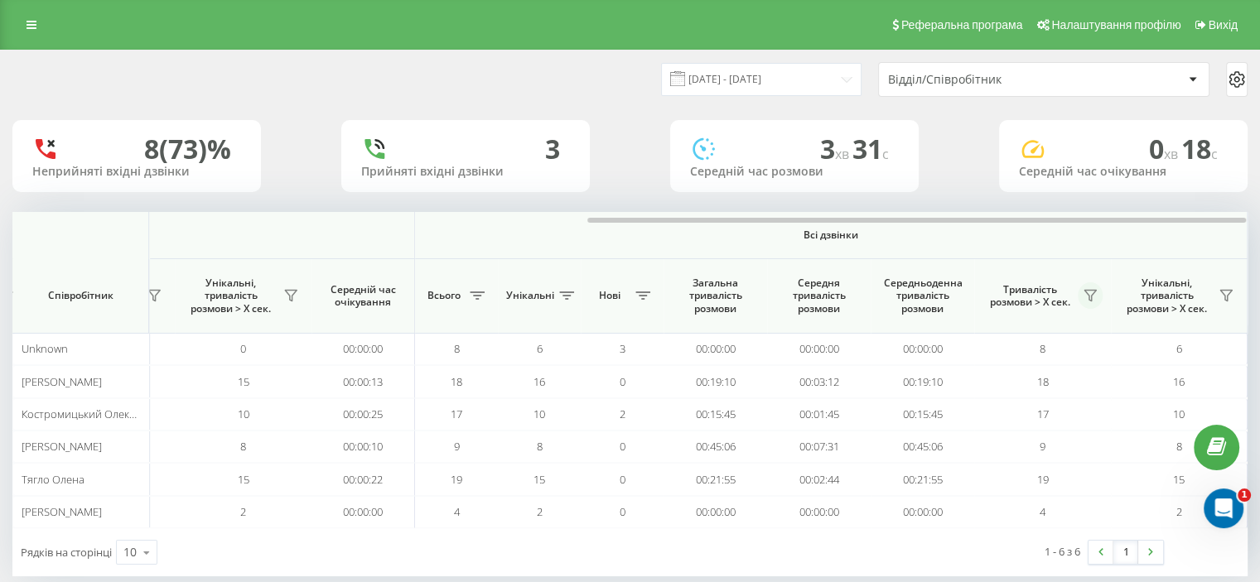
click at [1089, 299] on icon at bounding box center [1091, 296] width 12 height 11
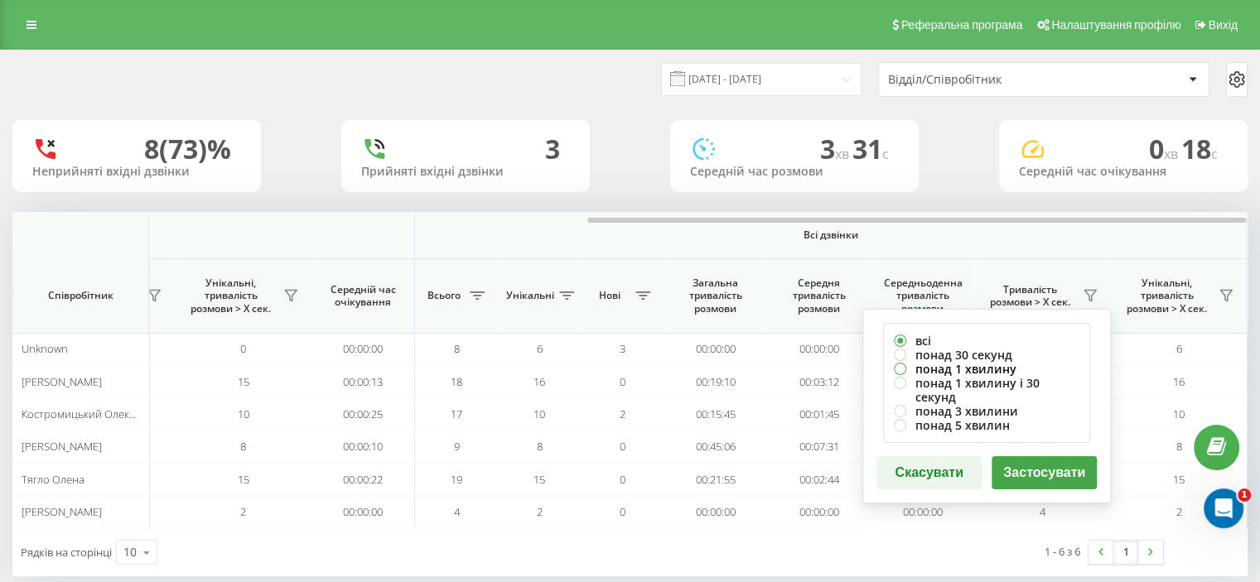
click at [959, 370] on label "понад 1 хвилину" at bounding box center [987, 369] width 186 height 14
radio input "true"
click at [1029, 469] on button "Застосувати" at bounding box center [1044, 473] width 105 height 33
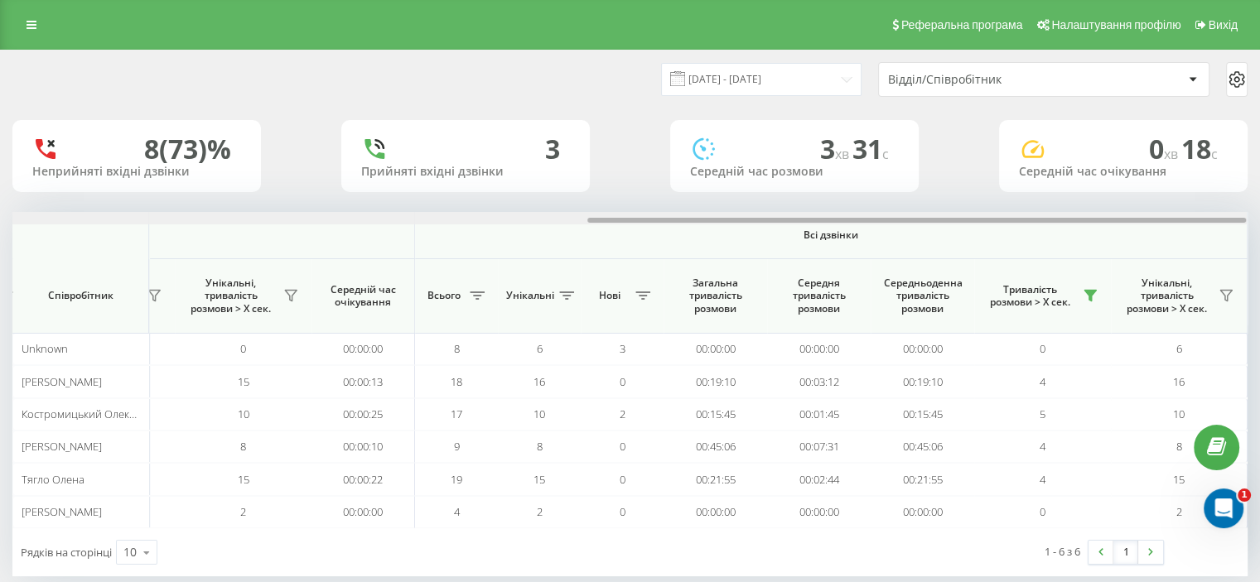
drag, startPoint x: 247, startPoint y: 221, endPoint x: 987, endPoint y: 223, distance: 739.9
click at [986, 234] on div "Вхідні дзвінки Вихідні дзвінки Всі дзвінки Співробітник Всього Унікальні Нові П…" at bounding box center [629, 370] width 1235 height 316
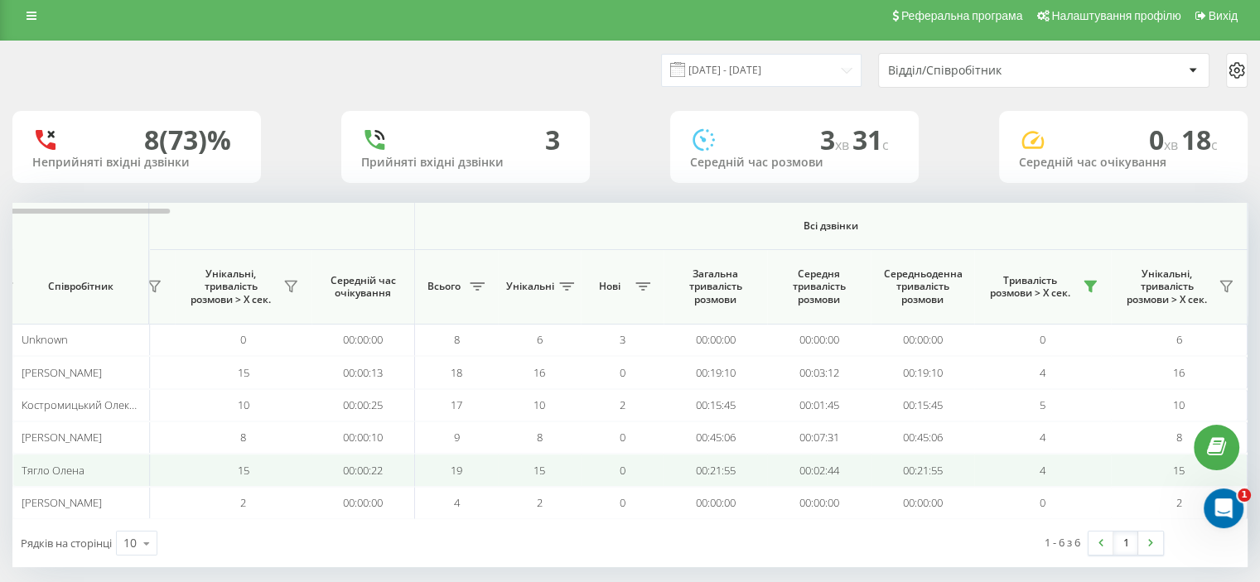
scroll to position [25, 0]
